Goal: Task Accomplishment & Management: Manage account settings

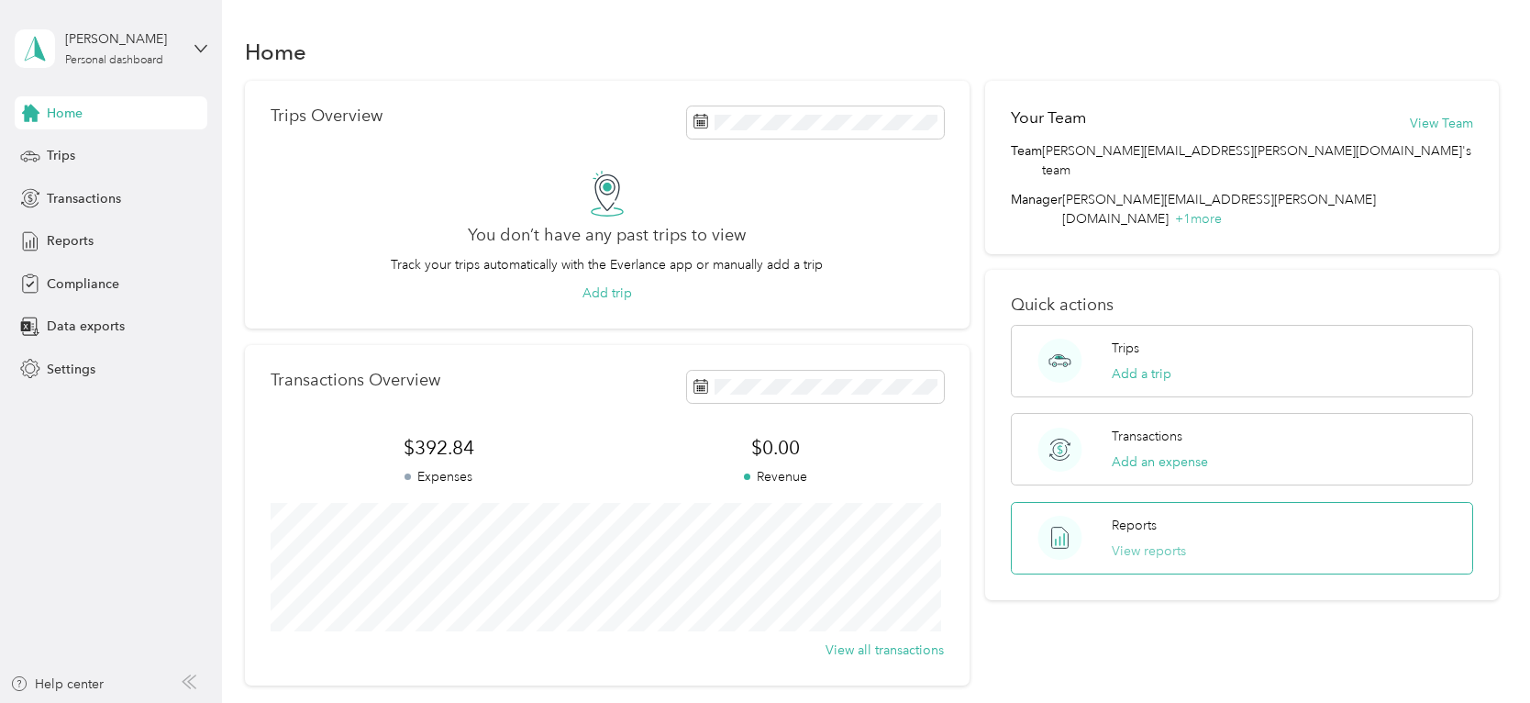
click at [1156, 541] on button "View reports" at bounding box center [1149, 550] width 74 height 19
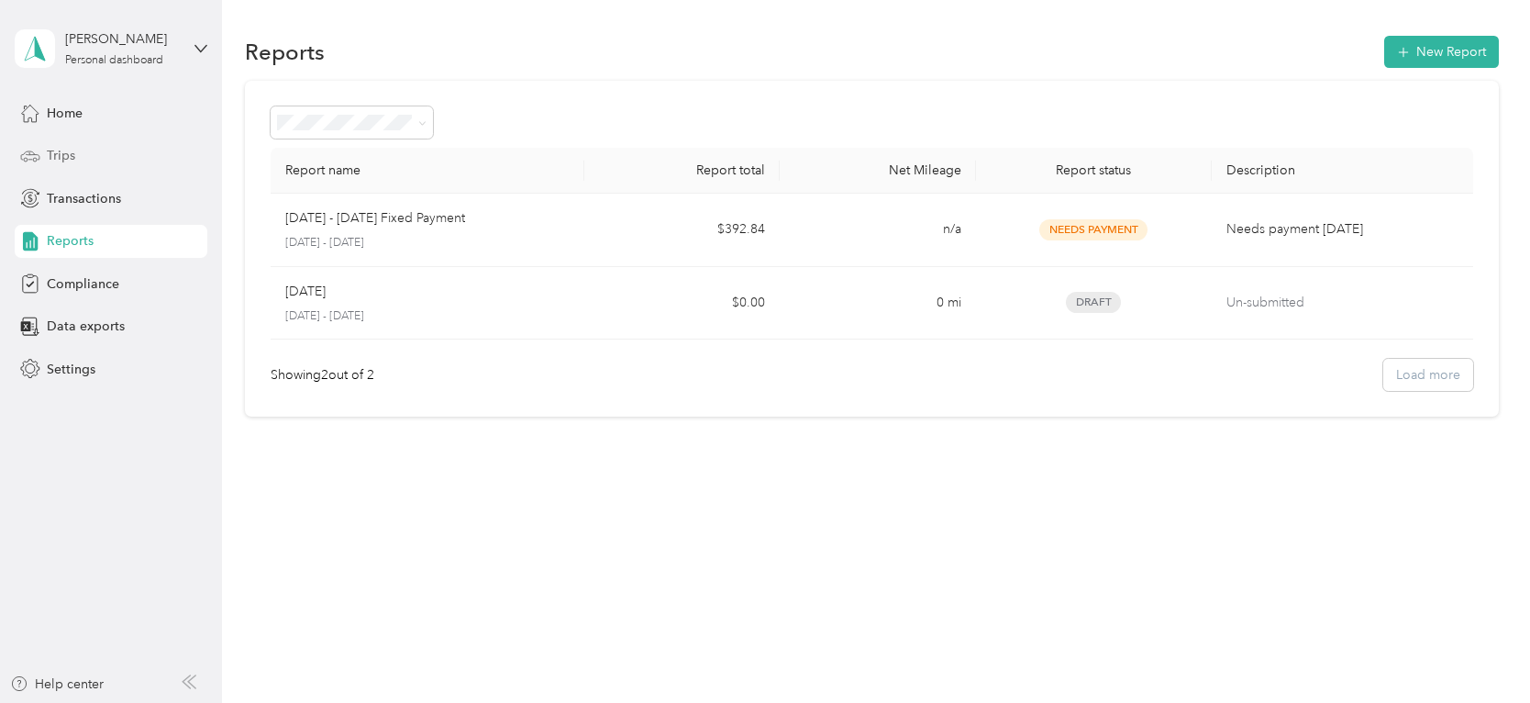
click at [62, 155] on span "Trips" at bounding box center [61, 155] width 28 height 19
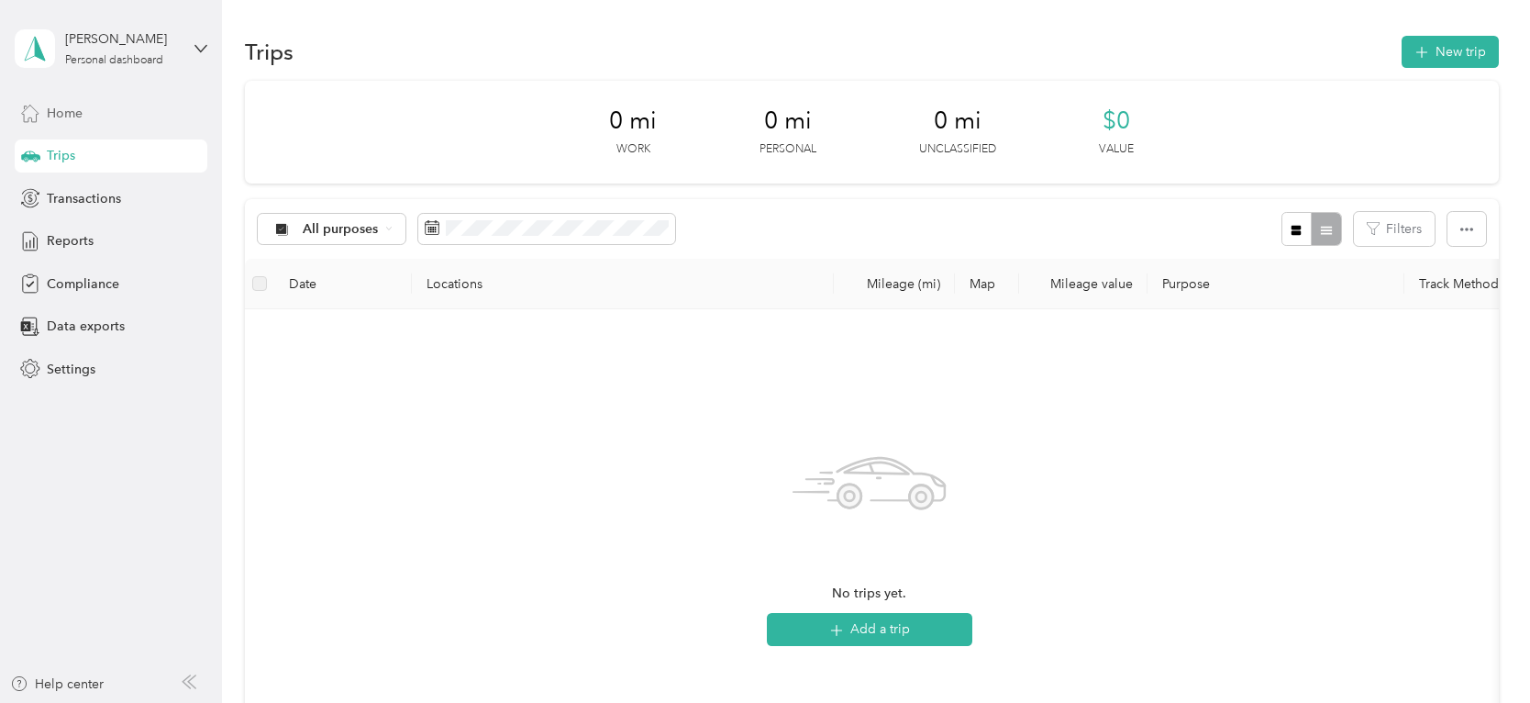
click at [47, 112] on span "Home" at bounding box center [65, 113] width 36 height 19
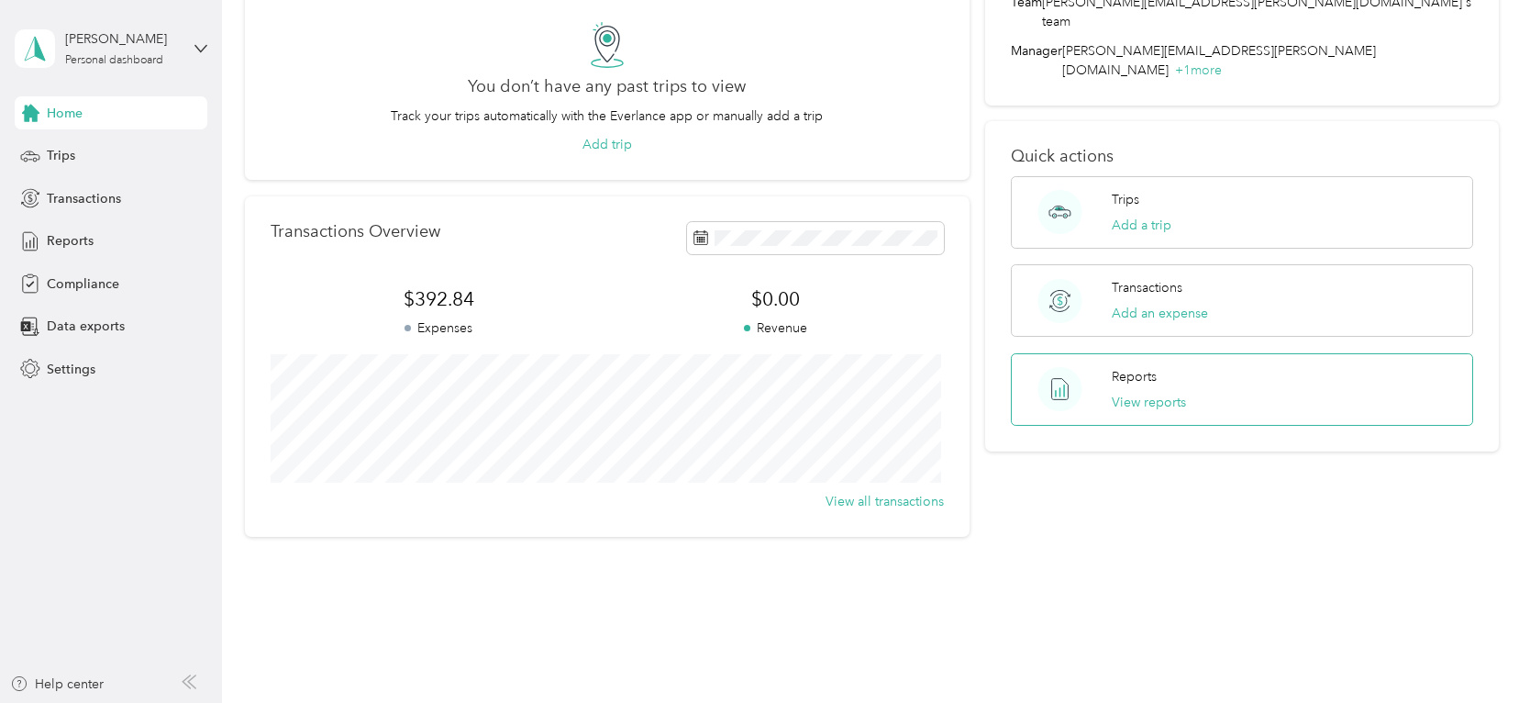
scroll to position [172, 0]
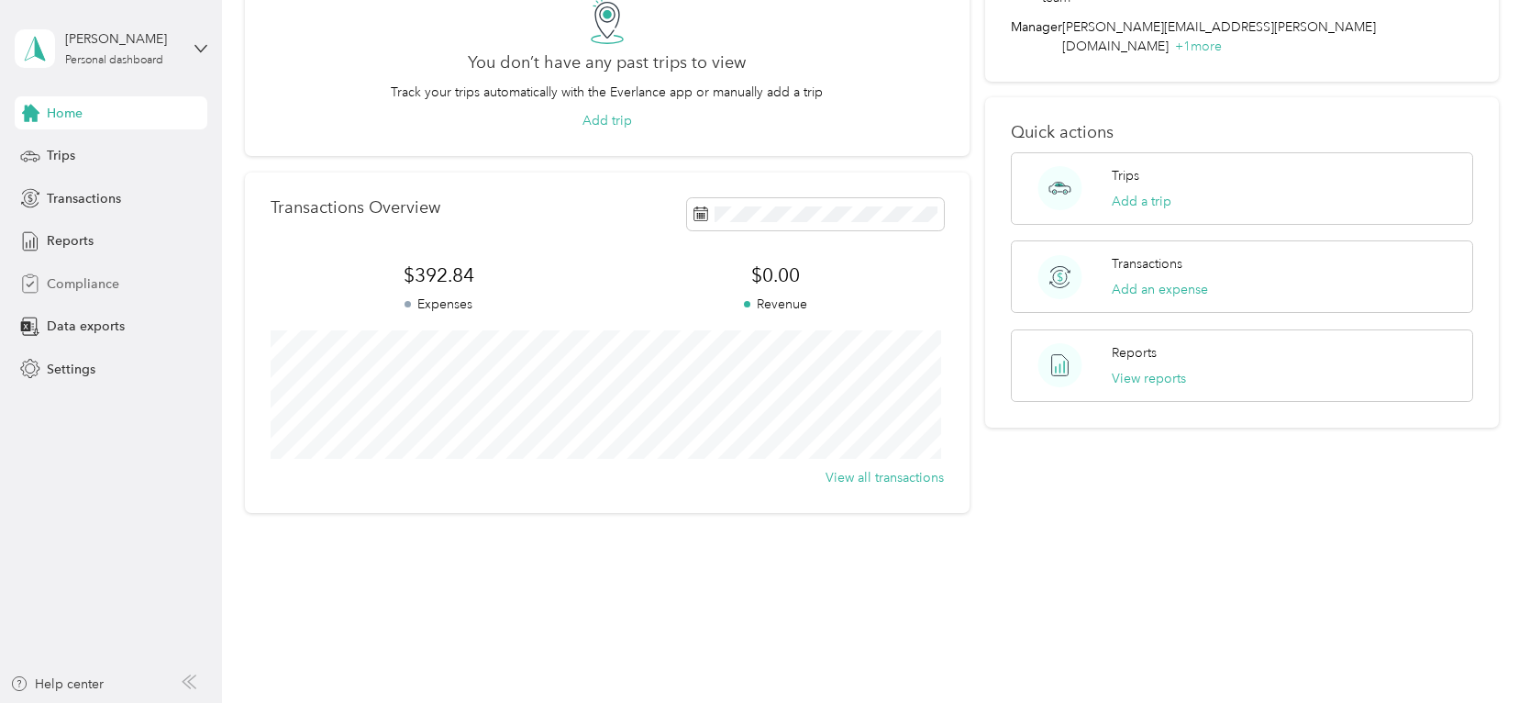
click at [78, 279] on span "Compliance" at bounding box center [83, 283] width 72 height 19
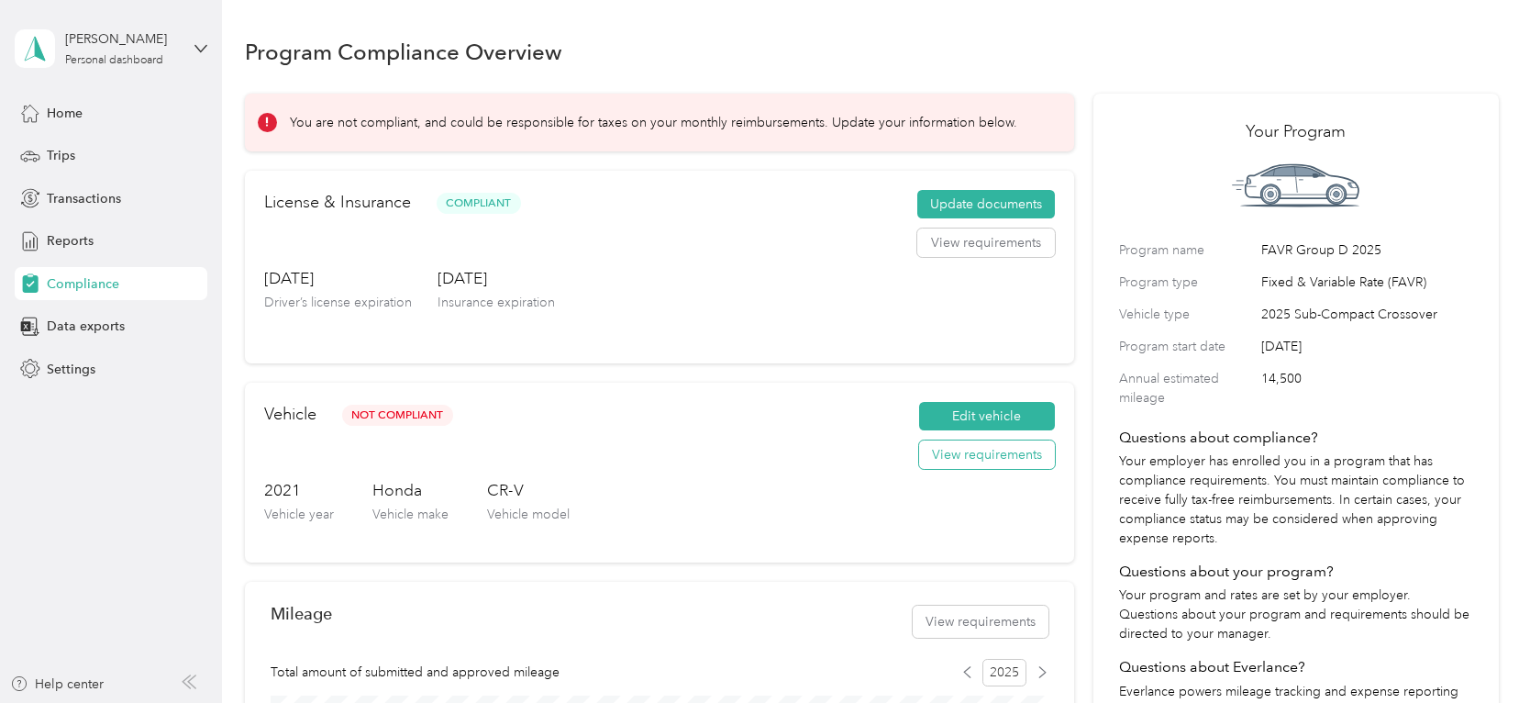
click at [963, 461] on button "View requirements" at bounding box center [987, 454] width 136 height 29
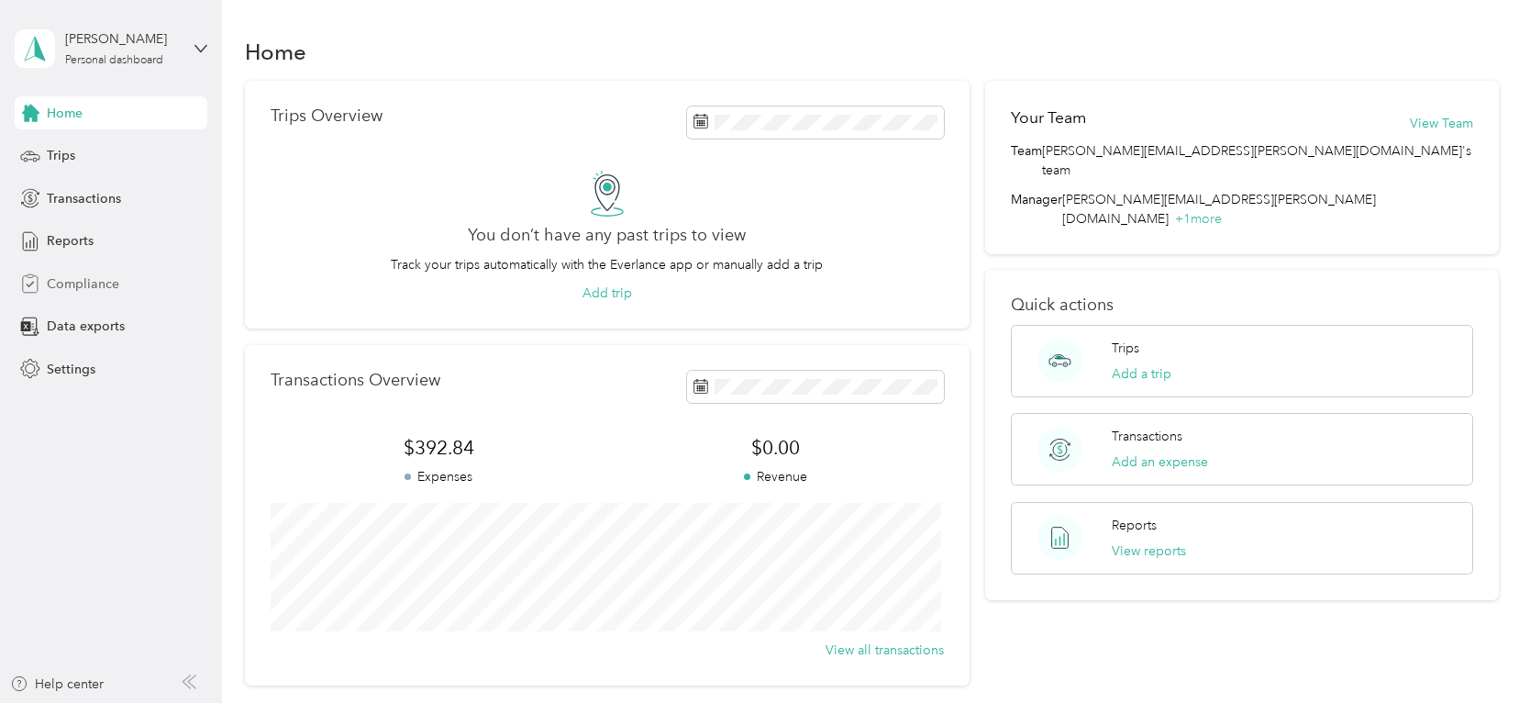
click at [94, 280] on span "Compliance" at bounding box center [83, 283] width 72 height 19
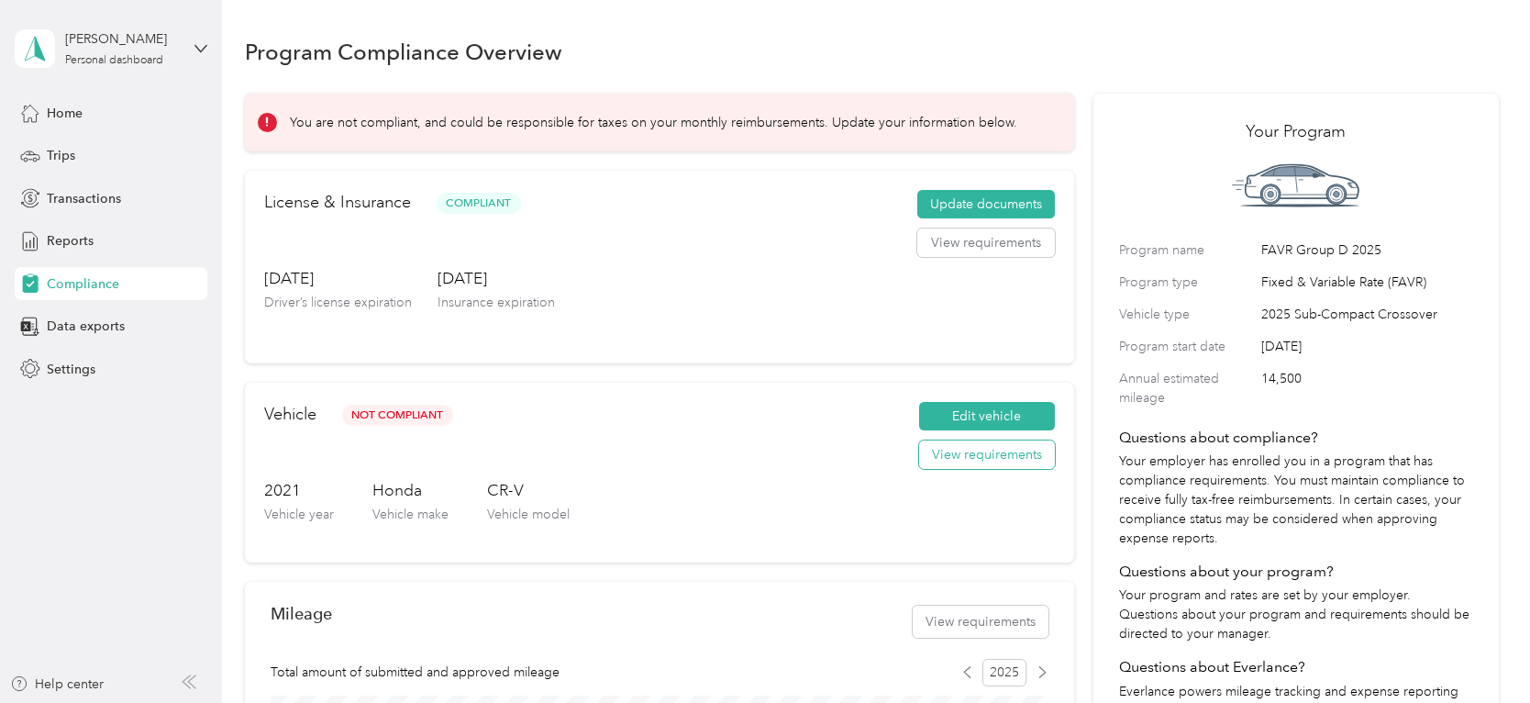
click at [1019, 449] on button "View requirements" at bounding box center [987, 454] width 136 height 29
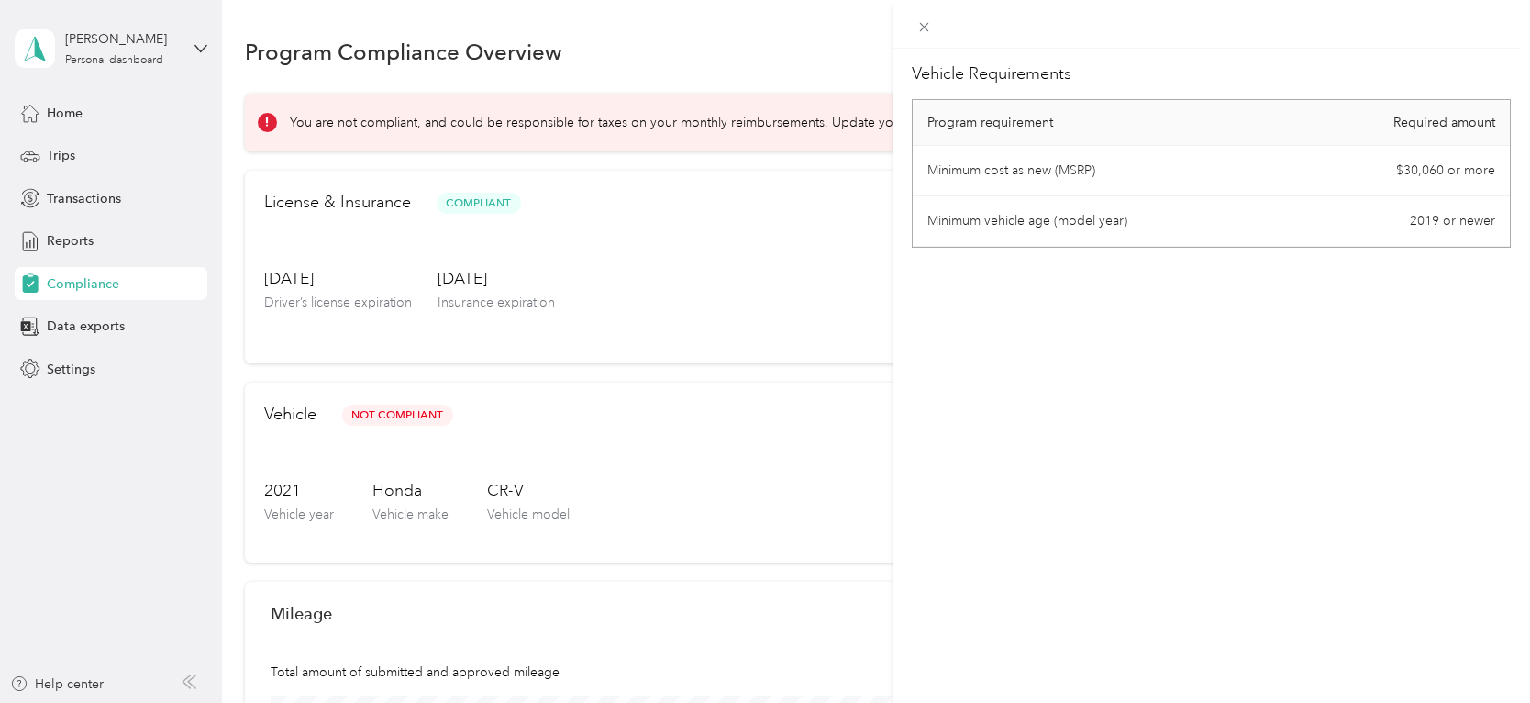
click at [1134, 381] on div "Vehicle Requirements Program requirement Required amount Minimum cost as new (M…" at bounding box center [1210, 400] width 637 height 703
click at [929, 26] on icon at bounding box center [924, 27] width 16 height 16
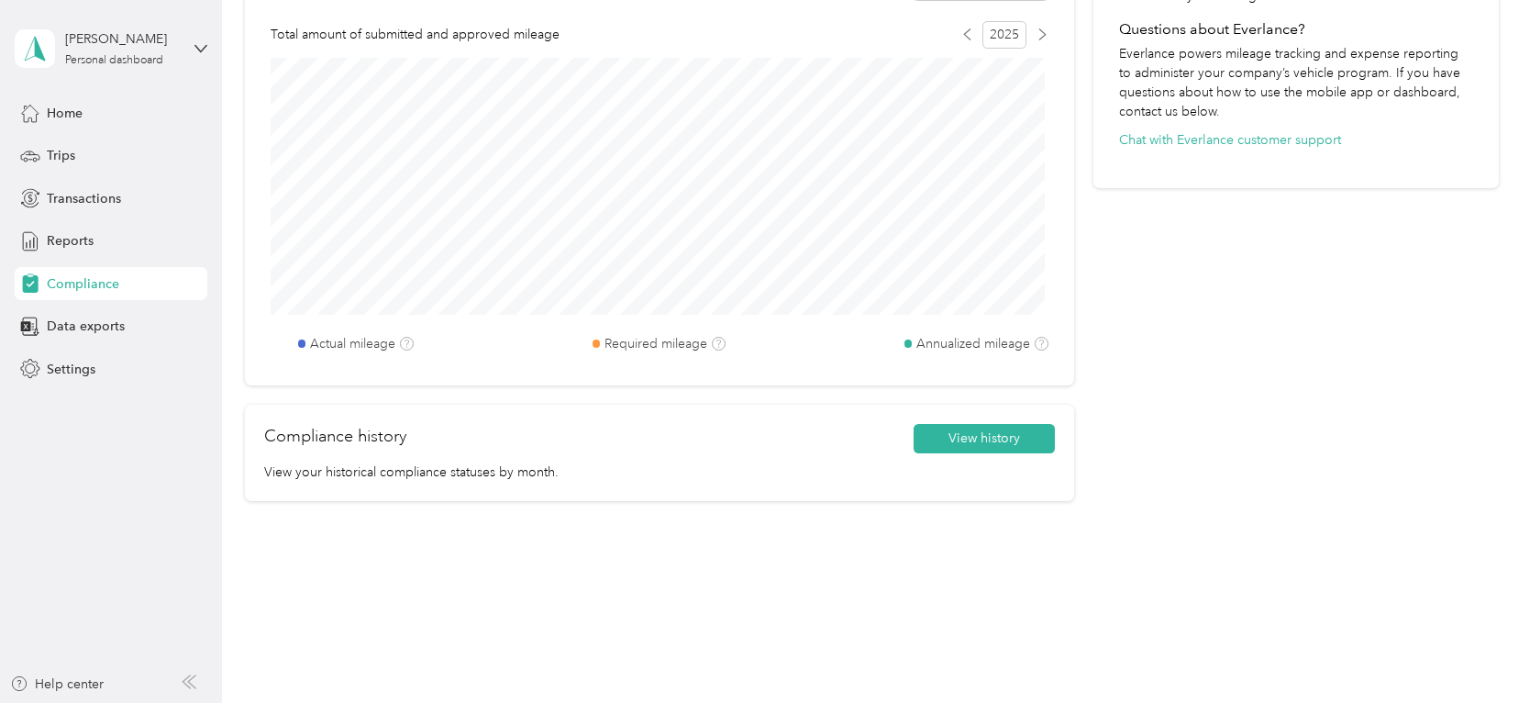
scroll to position [651, 0]
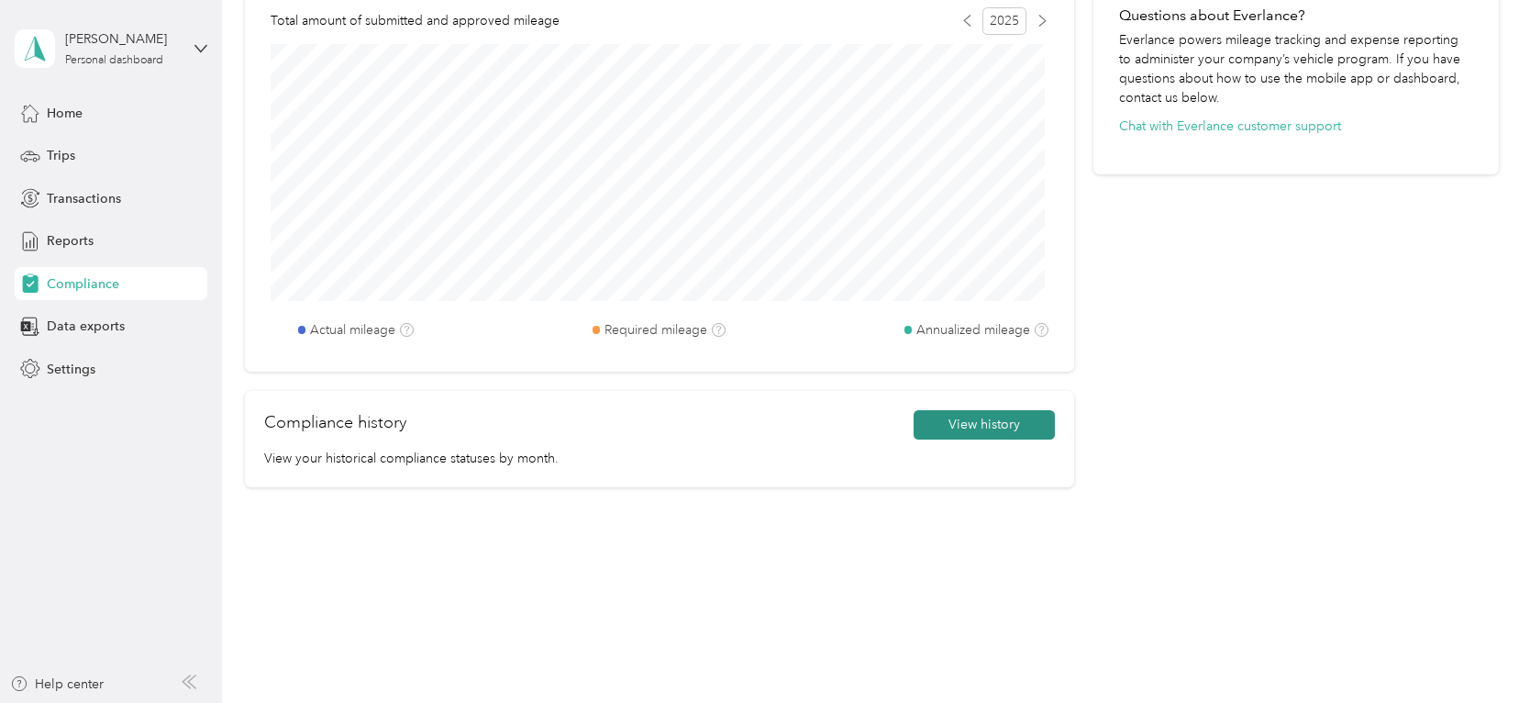
click at [994, 415] on button "View history" at bounding box center [984, 424] width 141 height 29
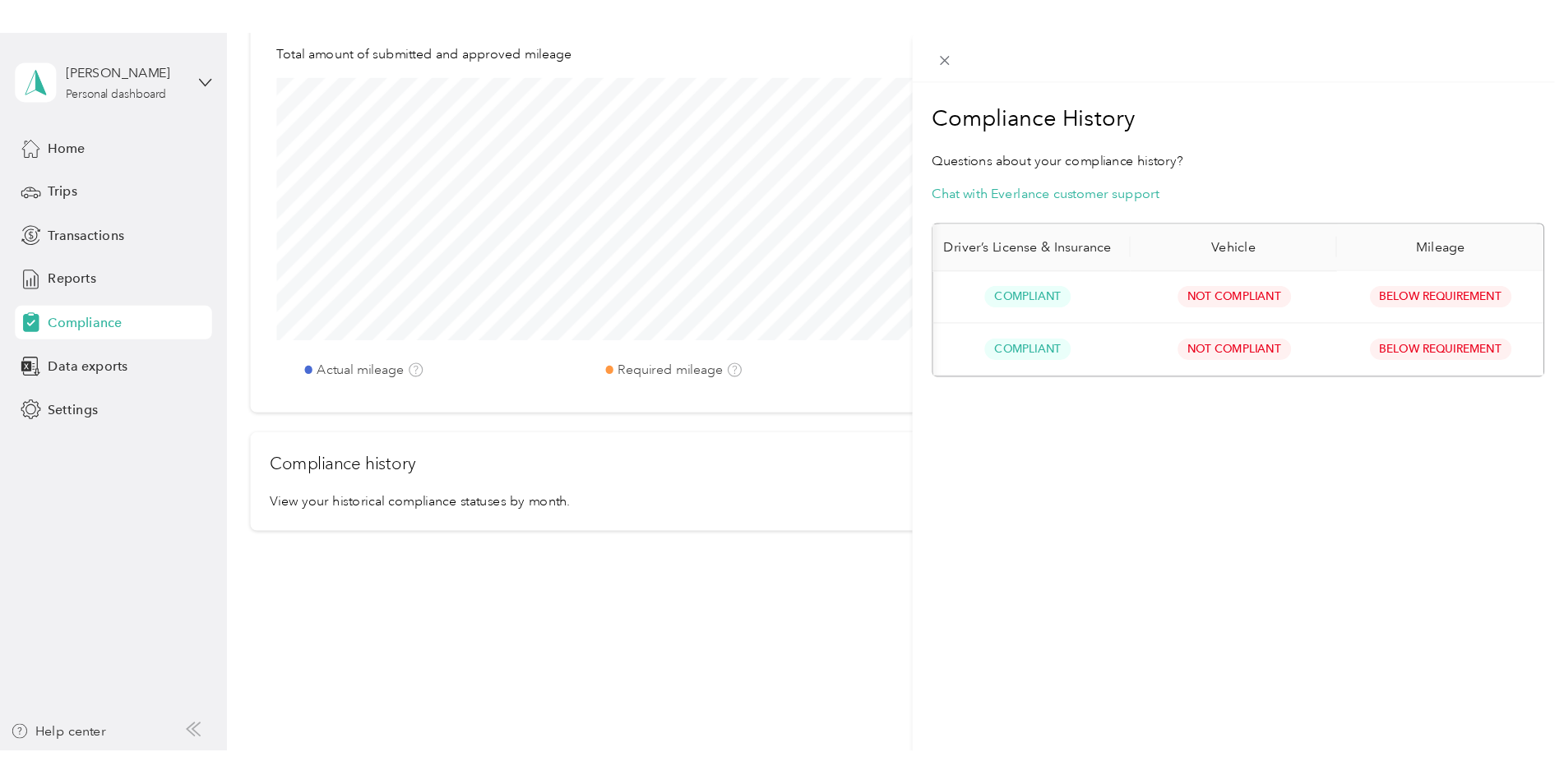
scroll to position [0, 38]
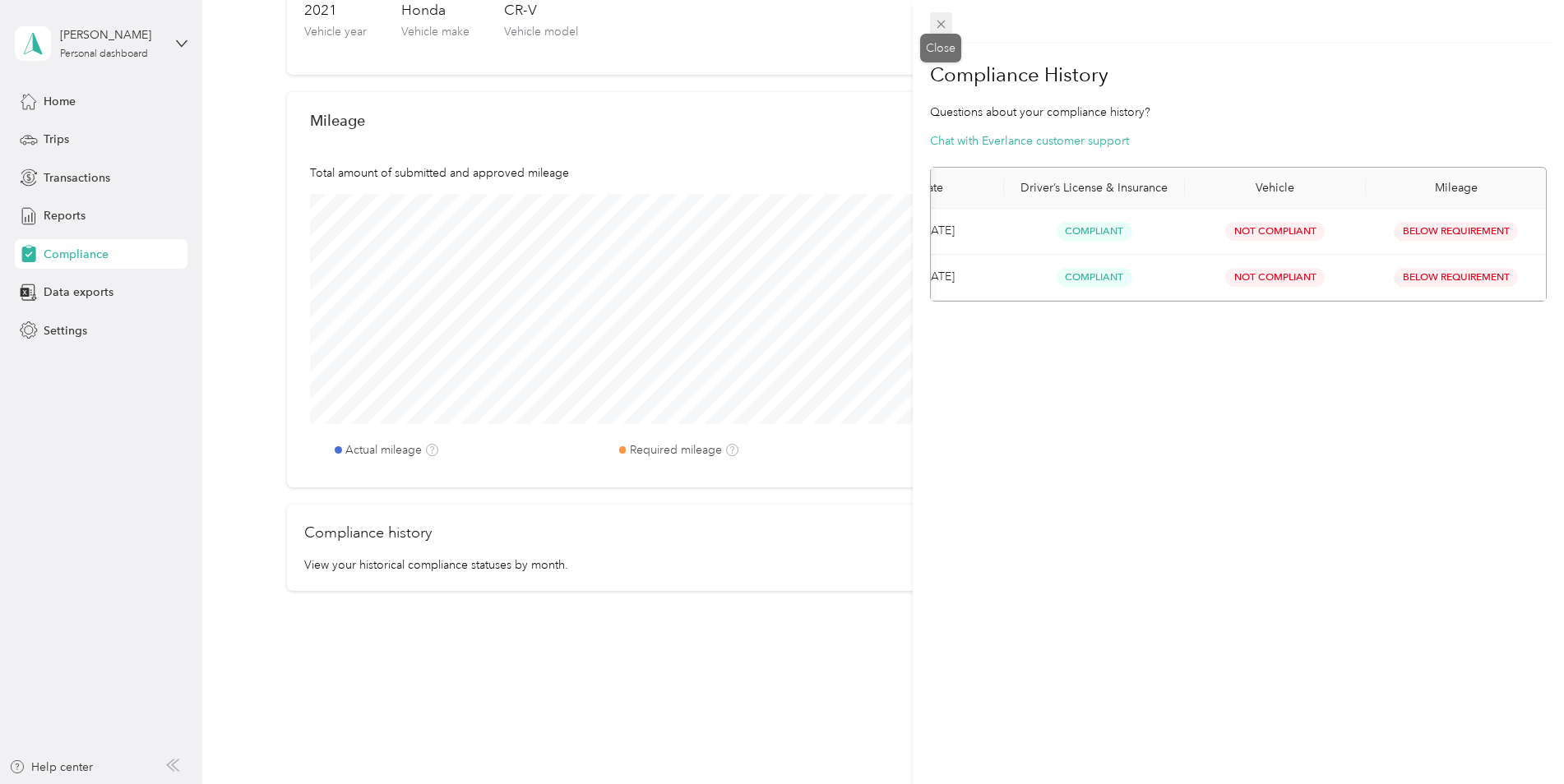
click at [941, 25] on icon at bounding box center [940, 24] width 8 height 8
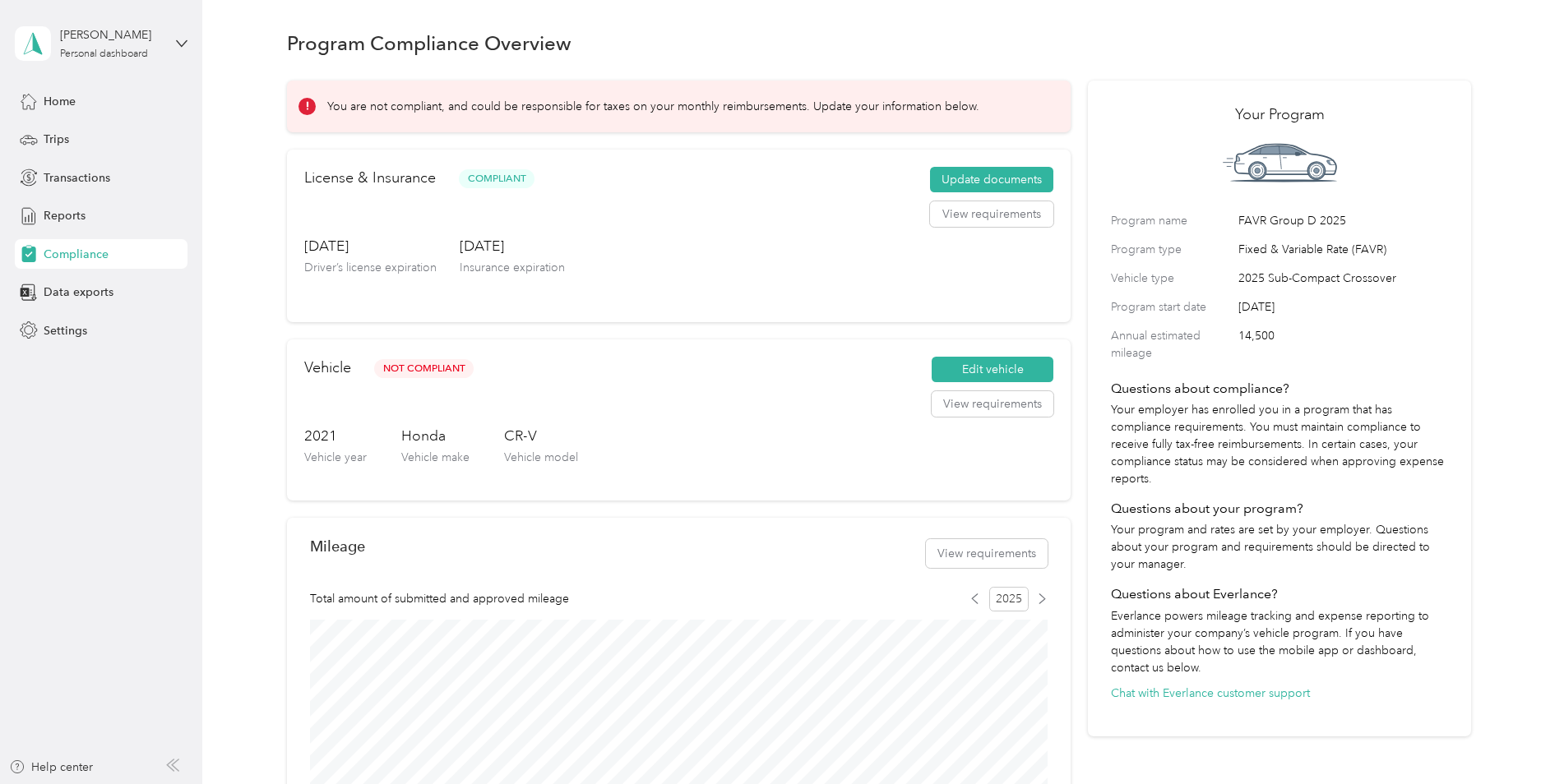
scroll to position [0, 0]
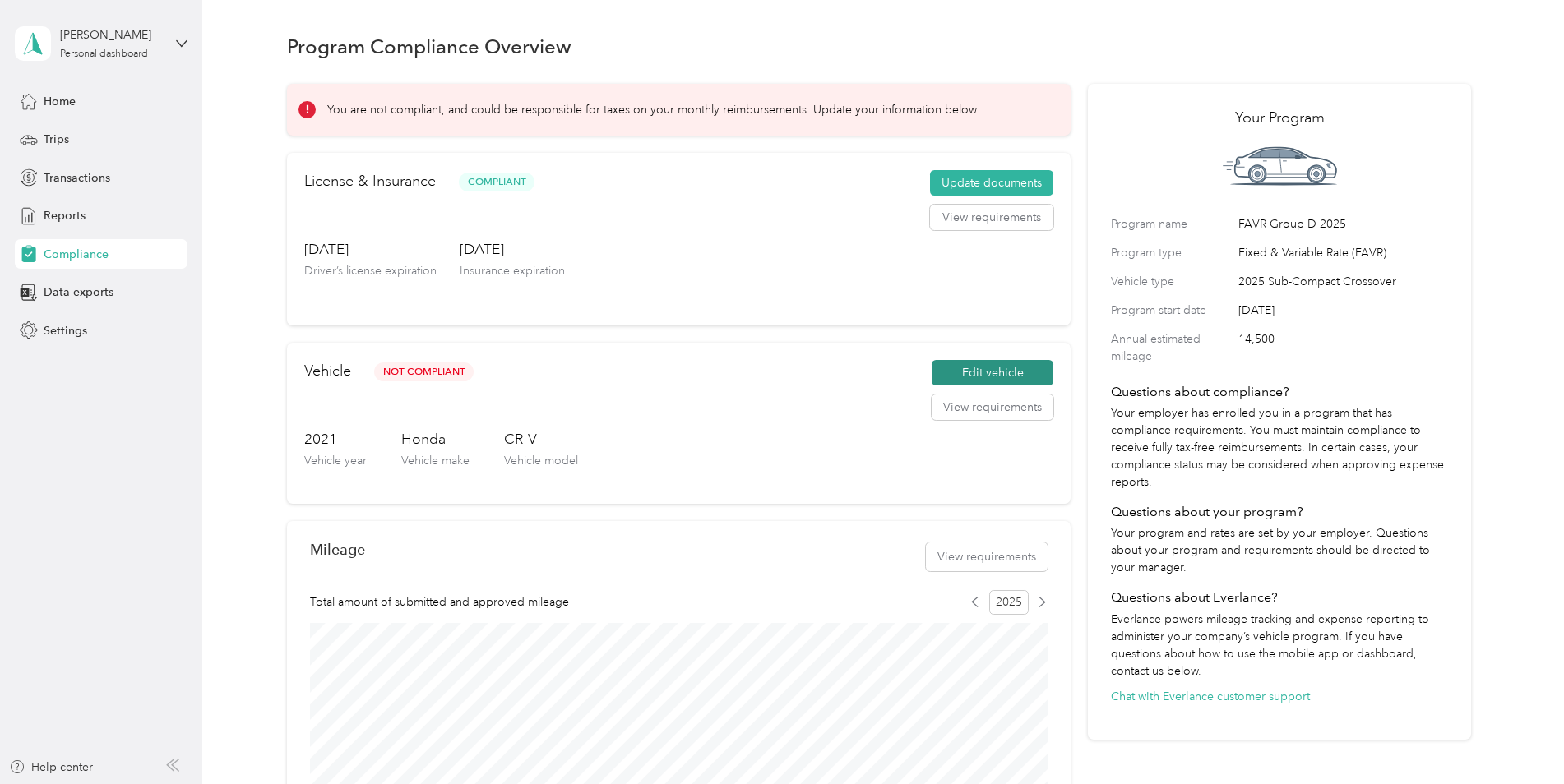
click at [991, 372] on button "Edit vehicle" at bounding box center [992, 373] width 122 height 26
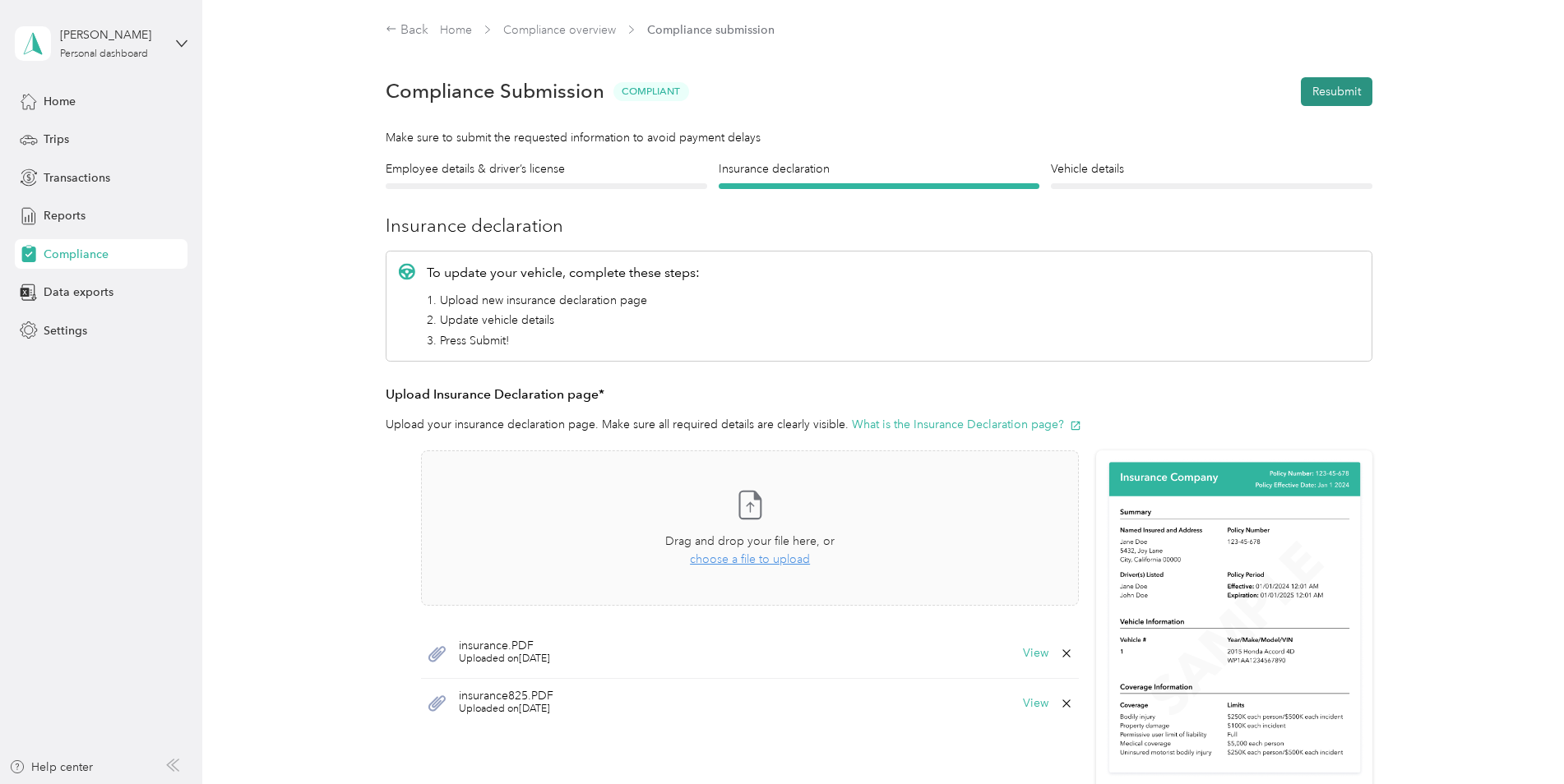
click at [1332, 92] on button "Resubmit" at bounding box center [1336, 91] width 72 height 29
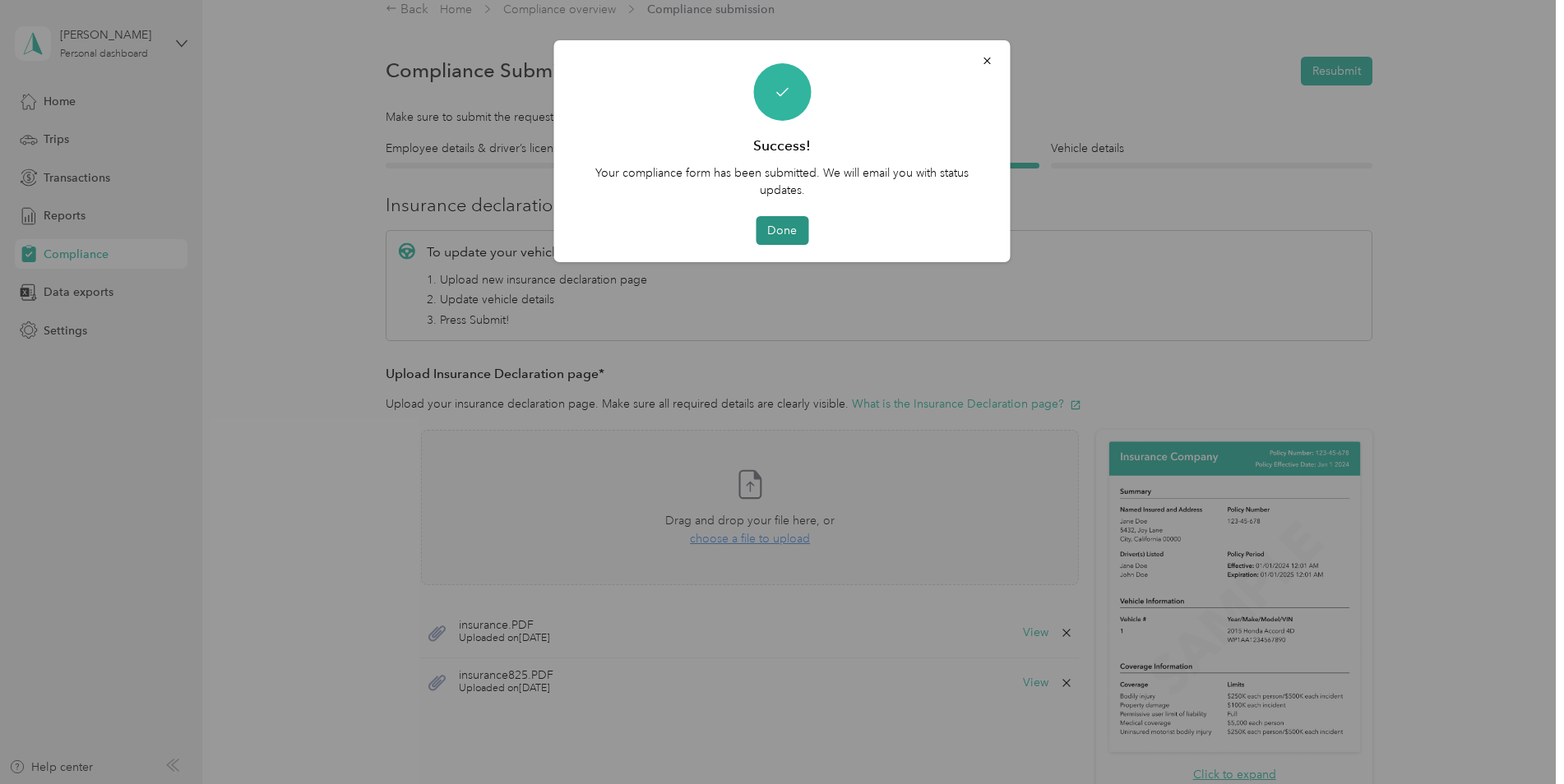
click at [780, 223] on button "Done" at bounding box center [782, 230] width 53 height 29
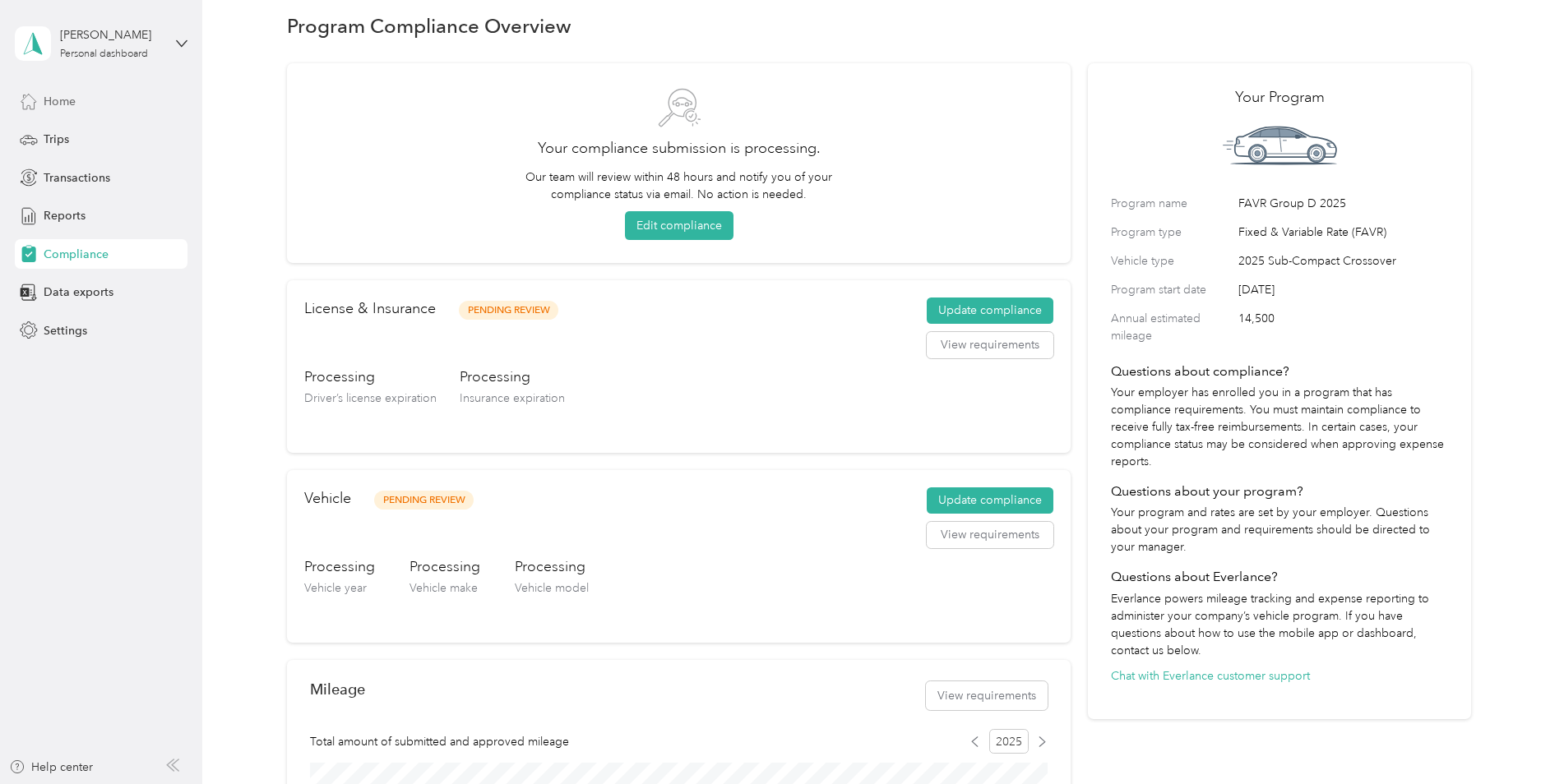
click at [67, 103] on span "Home" at bounding box center [60, 101] width 32 height 17
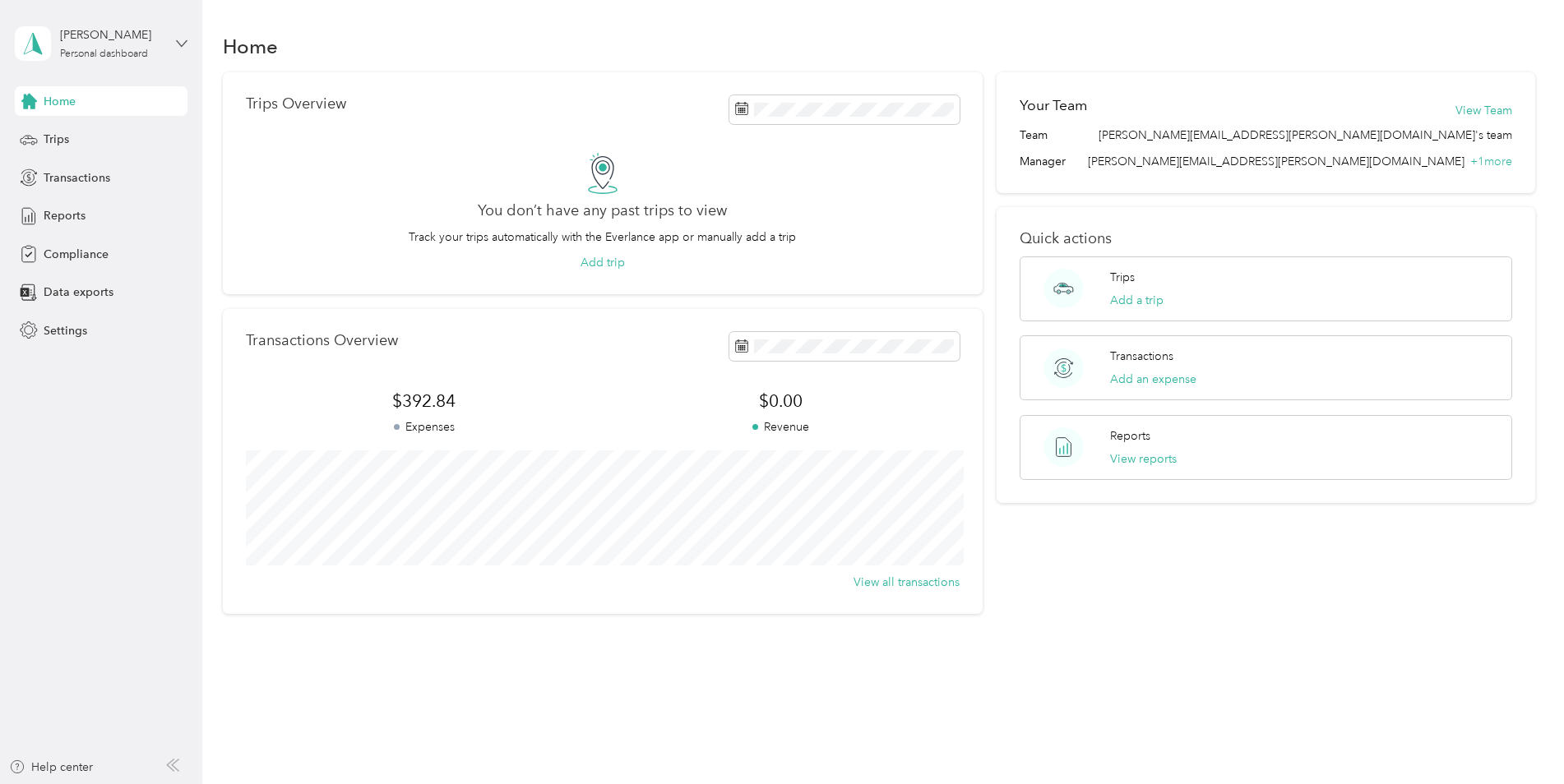
click at [177, 45] on icon at bounding box center [181, 43] width 12 height 12
click at [37, 495] on aside "[PERSON_NAME] Personal dashboard Home Trips Transactions Reports Compliance Dat…" at bounding box center [101, 392] width 203 height 784
click at [65, 109] on span "Home" at bounding box center [60, 101] width 32 height 17
click at [53, 178] on span "Transactions" at bounding box center [77, 177] width 66 height 17
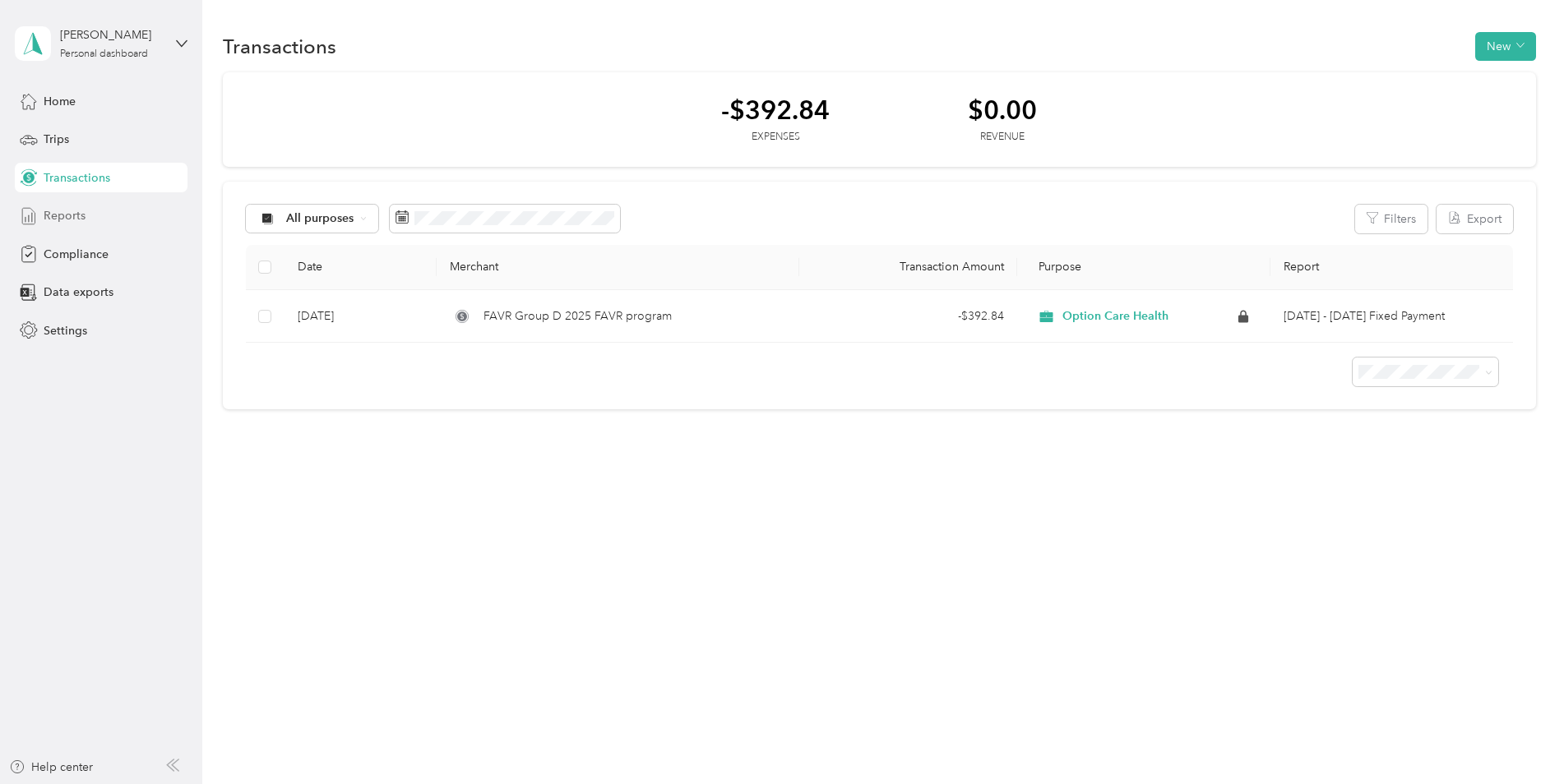
click at [54, 214] on span "Reports" at bounding box center [65, 215] width 42 height 17
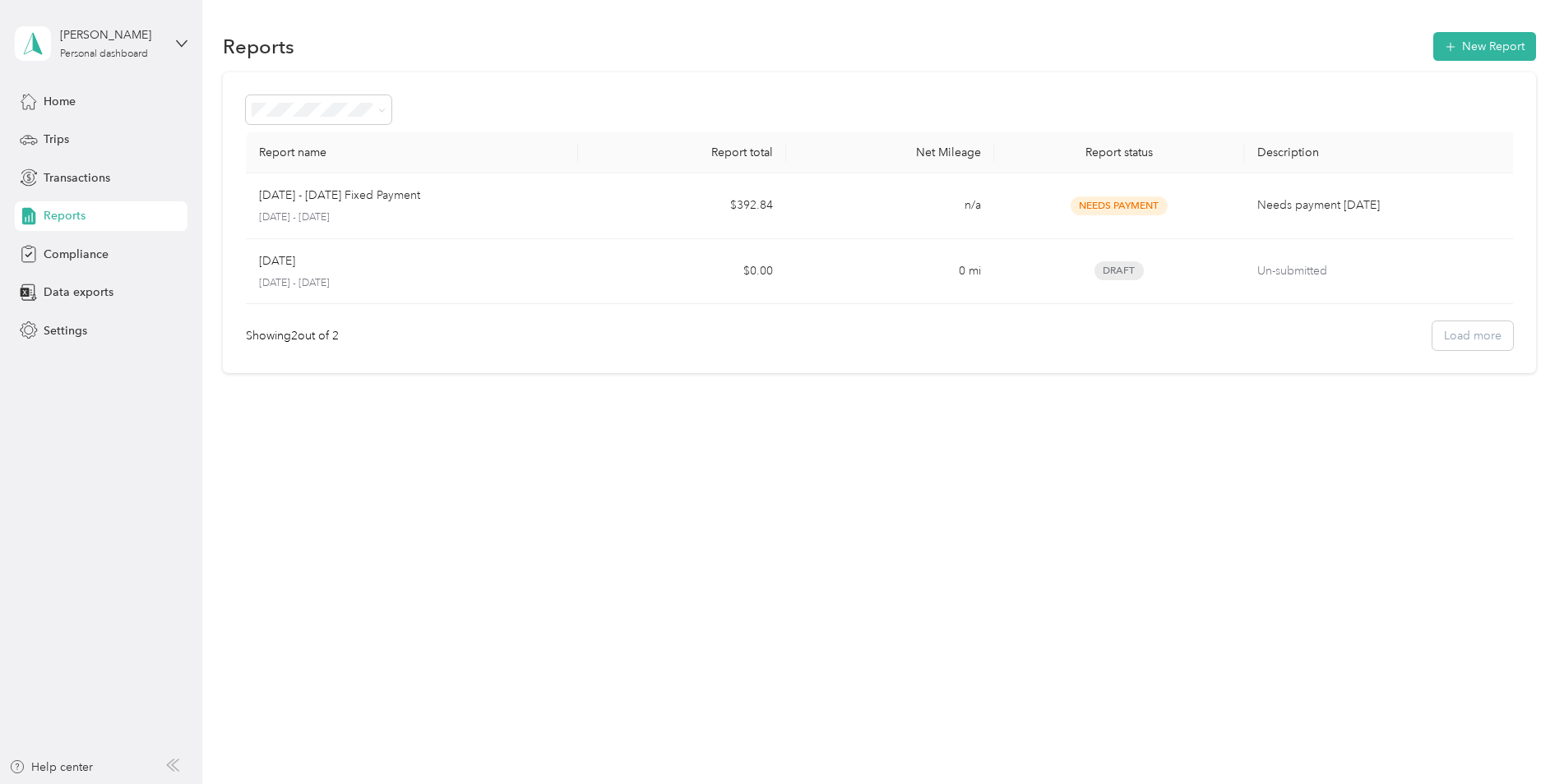
click at [564, 43] on div "Reports New Report" at bounding box center [879, 46] width 1313 height 35
click at [380, 109] on icon at bounding box center [382, 110] width 5 height 4
click at [654, 84] on div "Report name Report total Net Mileage Report status Description [DATE] - [DATE] …" at bounding box center [879, 223] width 1313 height 302
click at [48, 106] on span "Home" at bounding box center [60, 101] width 32 height 17
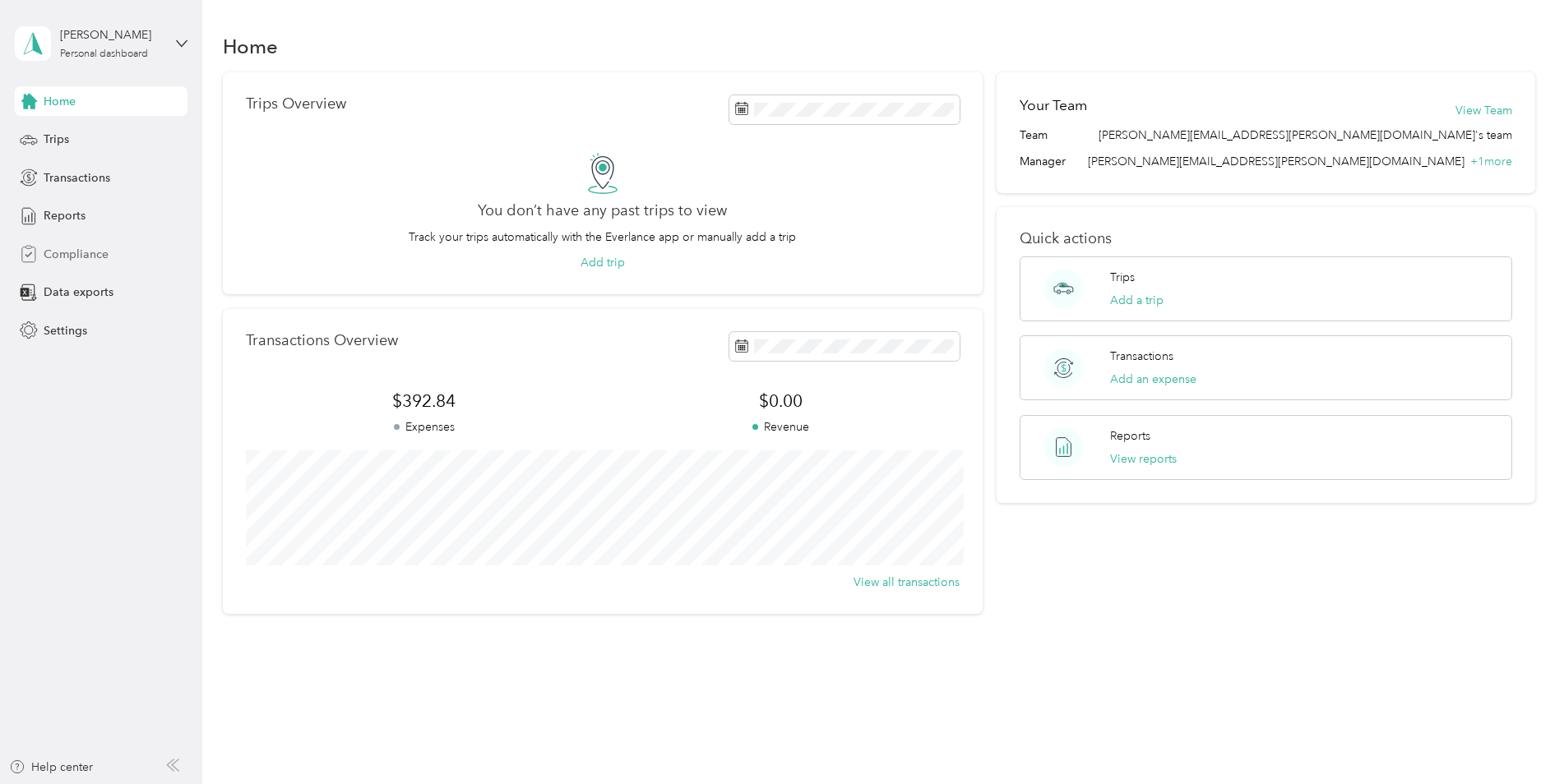
click at [75, 258] on span "Compliance" at bounding box center [76, 254] width 65 height 17
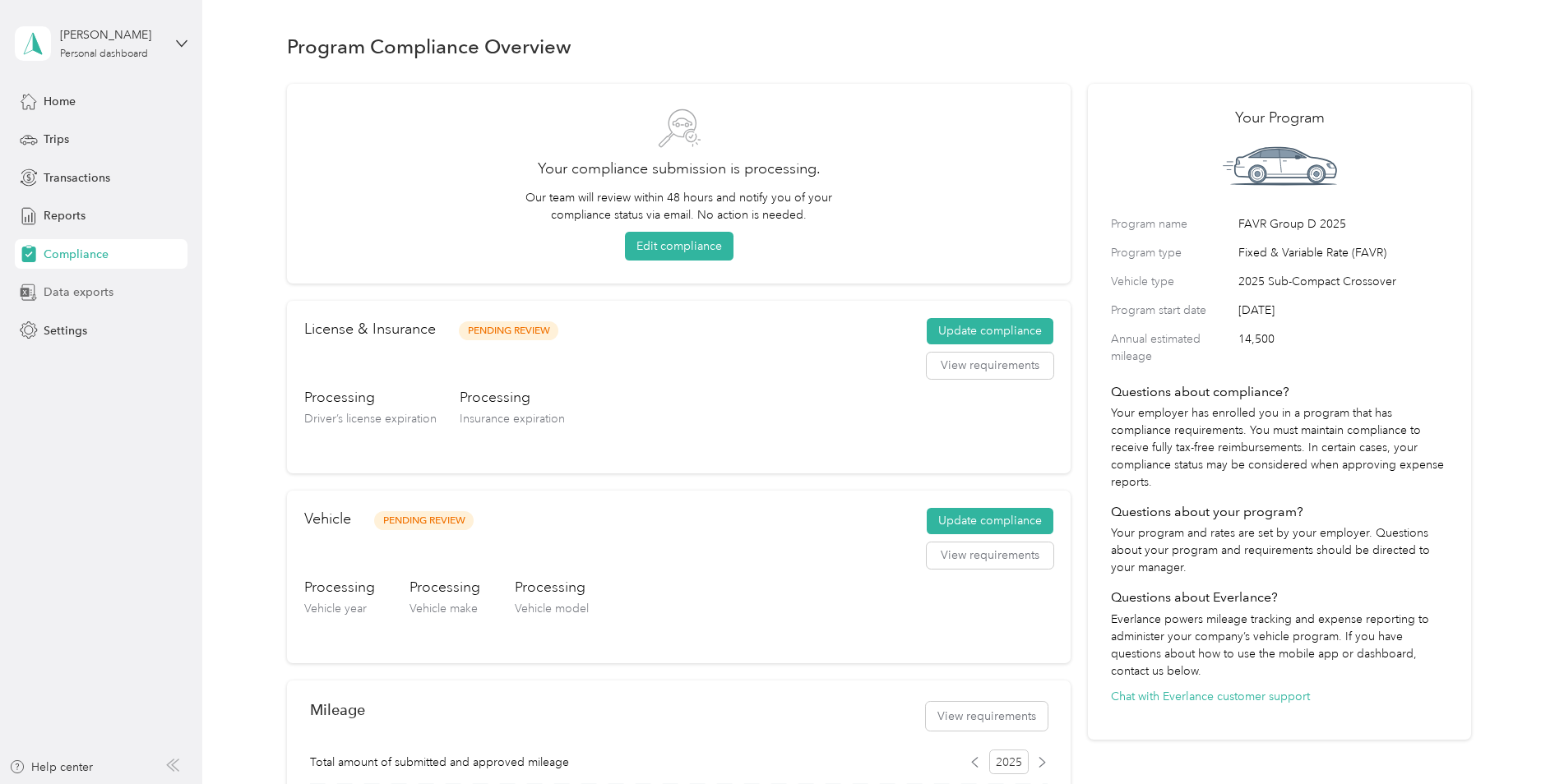
click at [54, 293] on span "Data exports" at bounding box center [79, 291] width 70 height 17
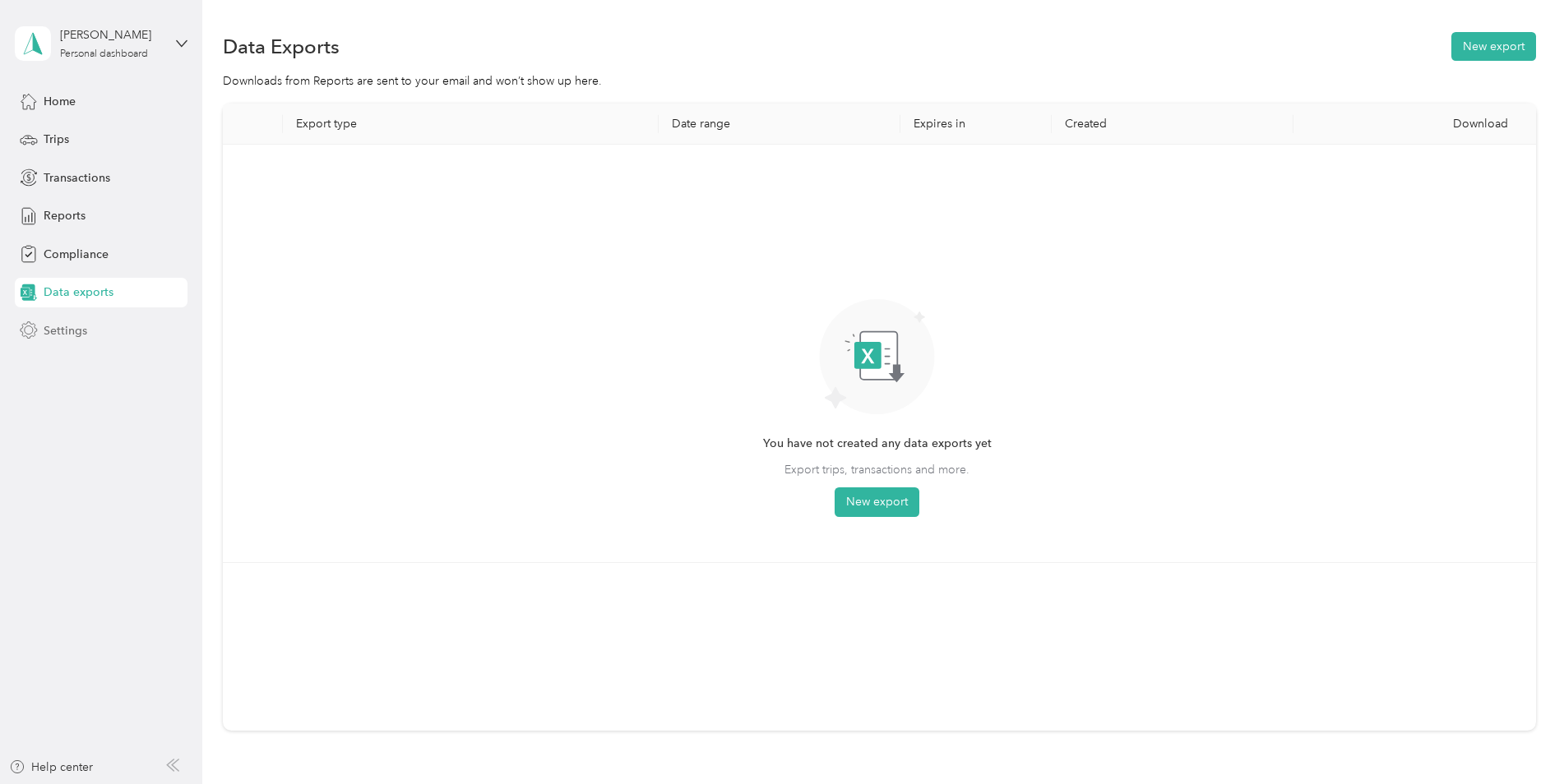
click at [65, 332] on span "Settings" at bounding box center [65, 331] width 44 height 17
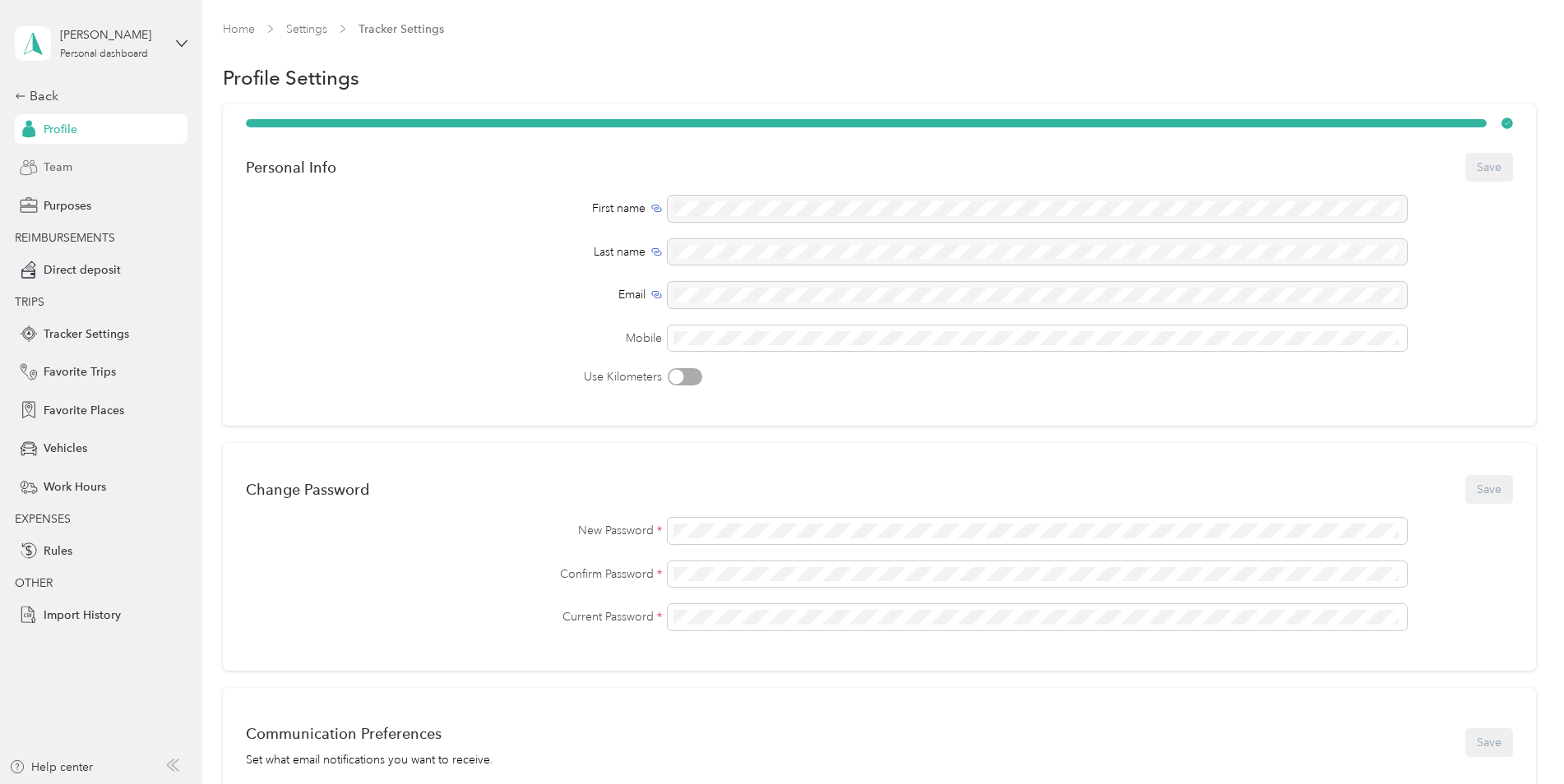
click at [67, 172] on span "Team" at bounding box center [58, 167] width 29 height 17
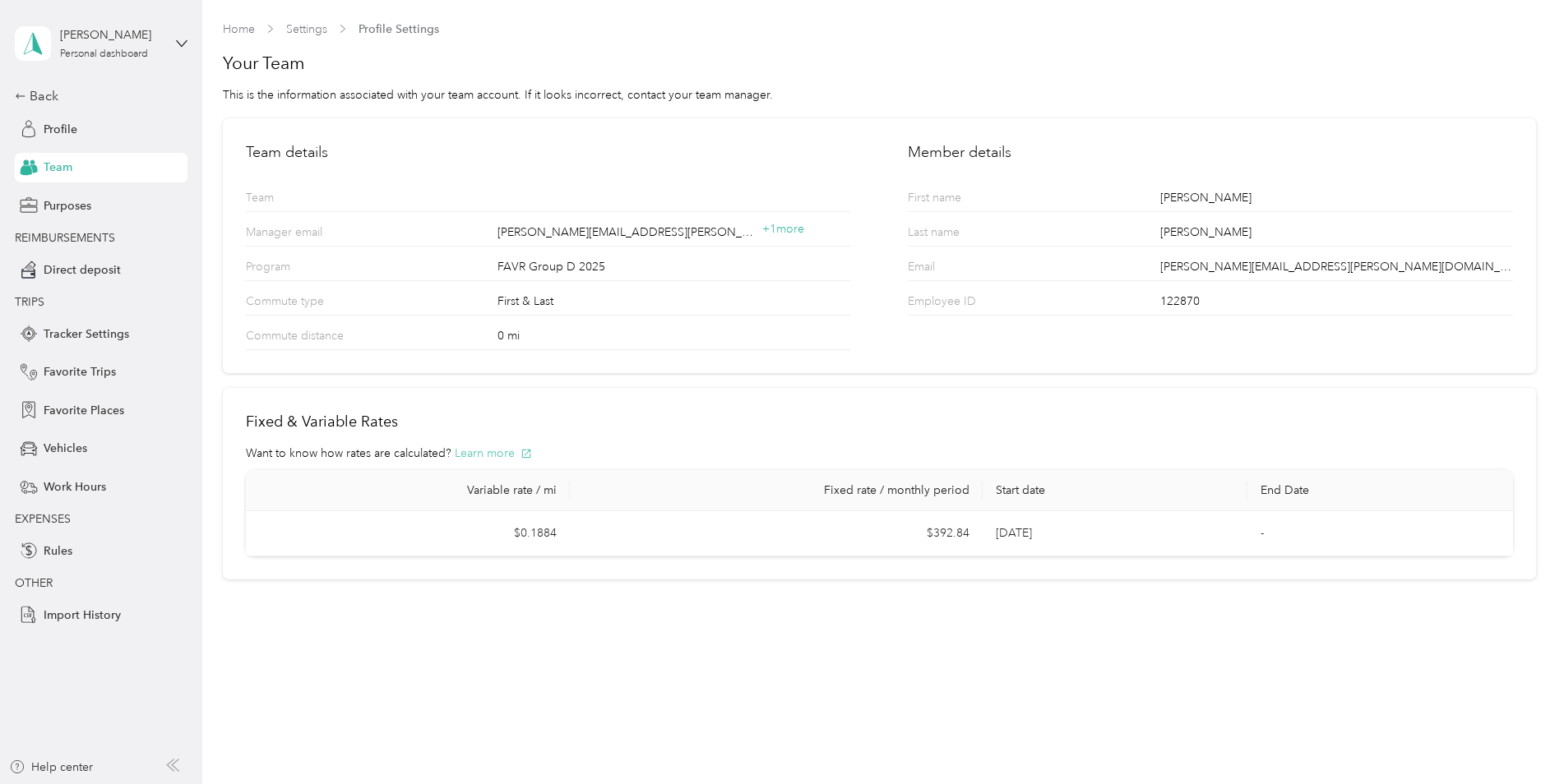
click at [481, 455] on button "Learn more" at bounding box center [493, 452] width 77 height 17
click at [56, 134] on span "Profile" at bounding box center [61, 129] width 34 height 17
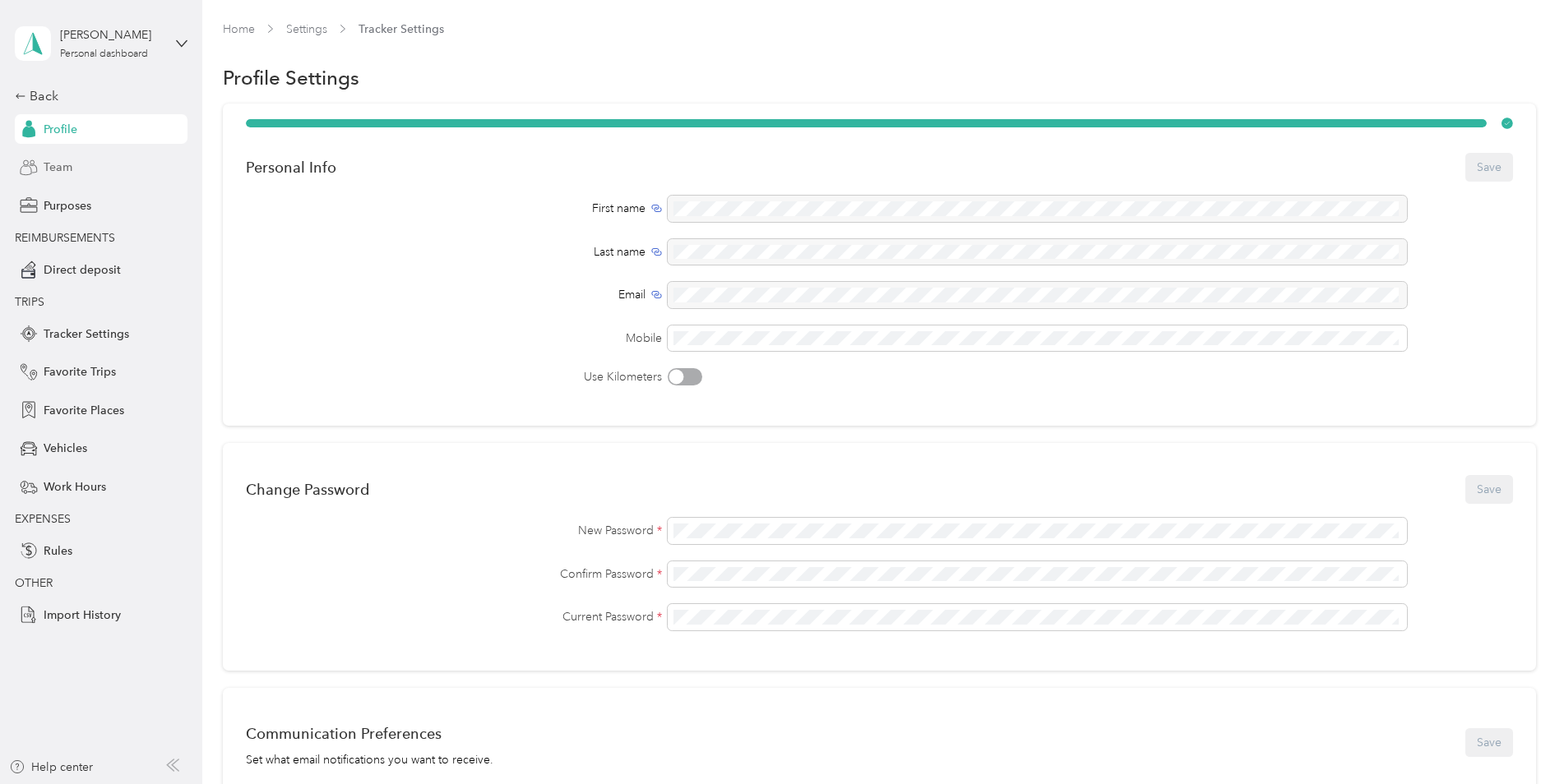
click at [29, 177] on div "Team" at bounding box center [101, 168] width 173 height 30
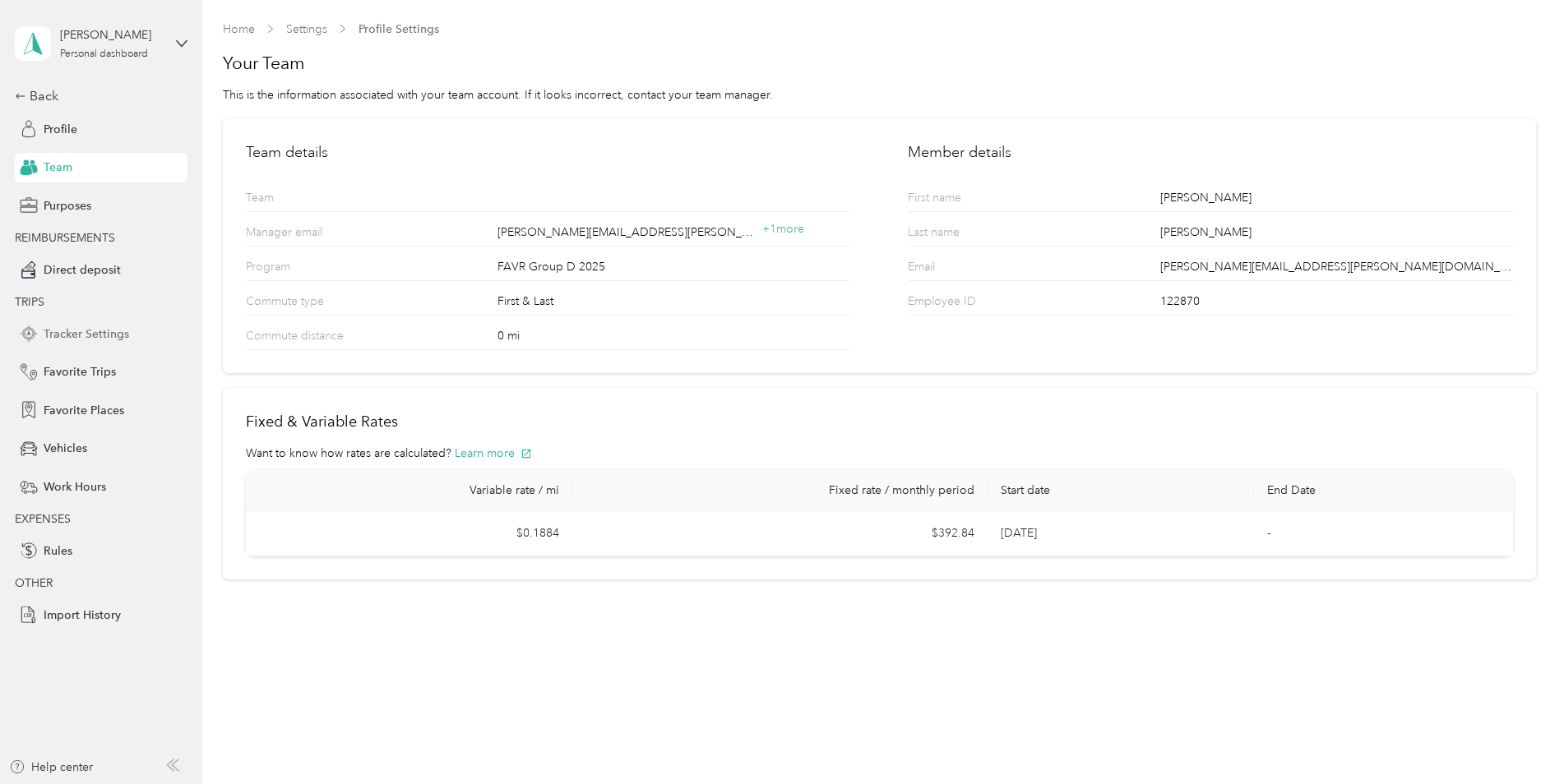
click at [63, 343] on div "Tracker Settings" at bounding box center [101, 333] width 173 height 30
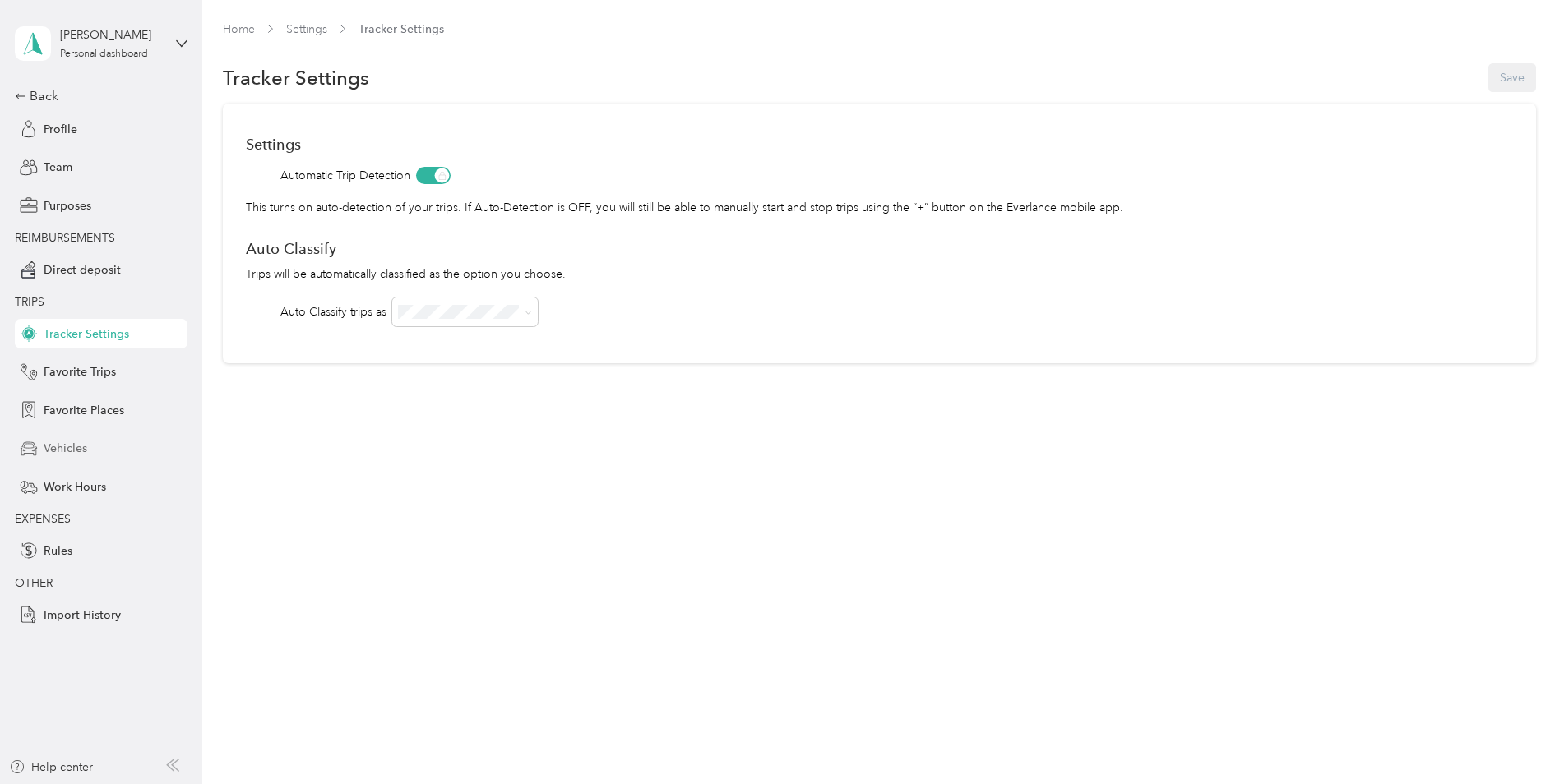
click at [65, 451] on span "Vehicles" at bounding box center [65, 448] width 44 height 17
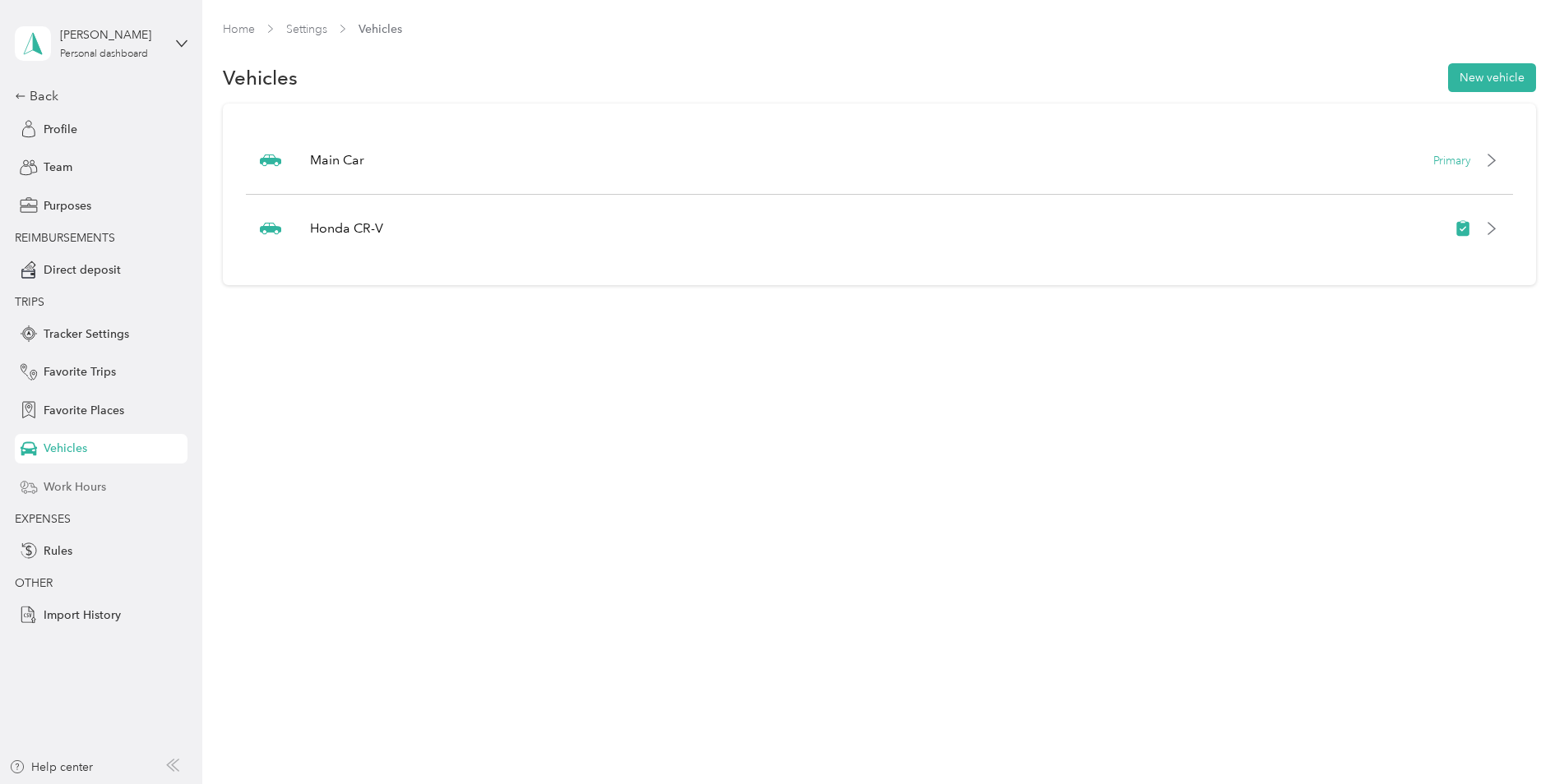
click at [72, 488] on span "Work Hours" at bounding box center [75, 487] width 63 height 17
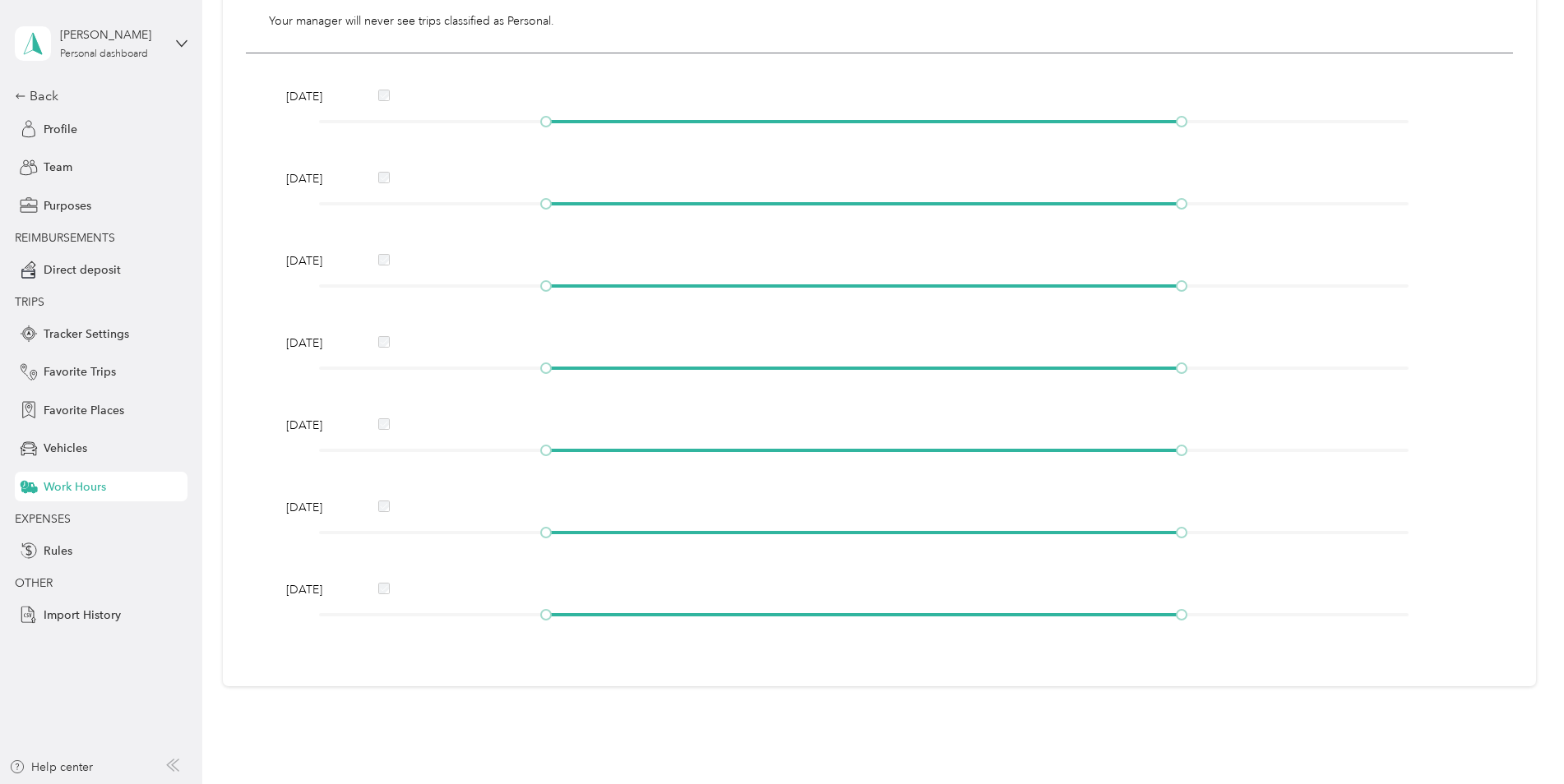
scroll to position [382, 0]
click at [362, 629] on div "Home Settings Work Hours Work Hours Save Work Hours is ON Within these hours Cl…" at bounding box center [879, 392] width 1353 height 784
click at [180, 42] on icon at bounding box center [181, 43] width 12 height 12
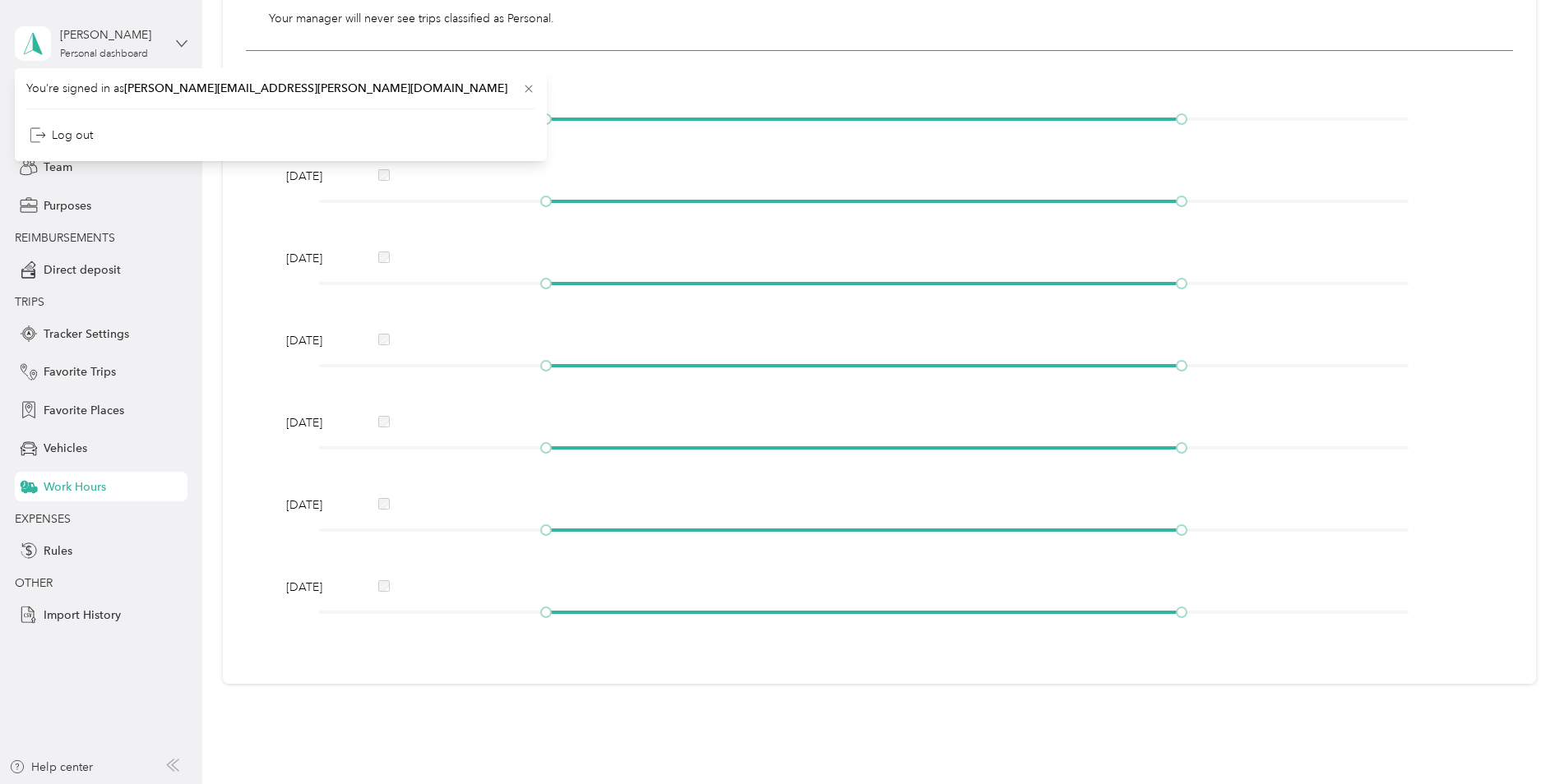
click at [180, 41] on icon at bounding box center [181, 43] width 12 height 12
